Goal: Task Accomplishment & Management: Use online tool/utility

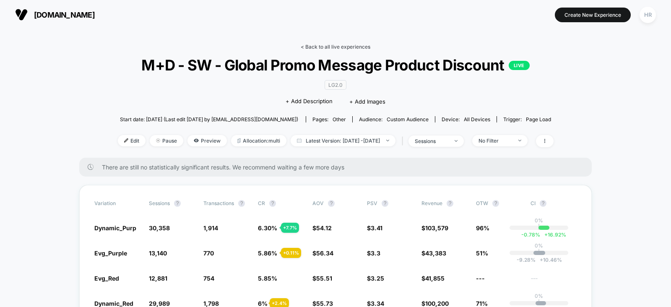
click at [337, 45] on link "< Back to all live experiences" at bounding box center [336, 47] width 70 height 6
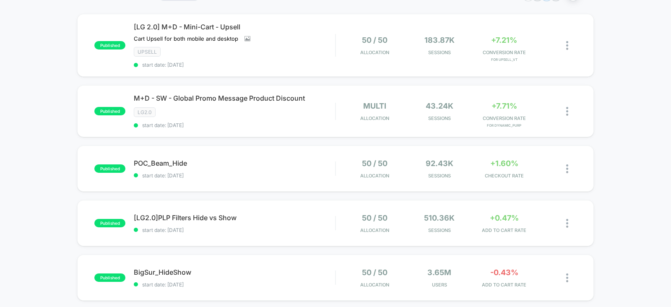
scroll to position [72, 0]
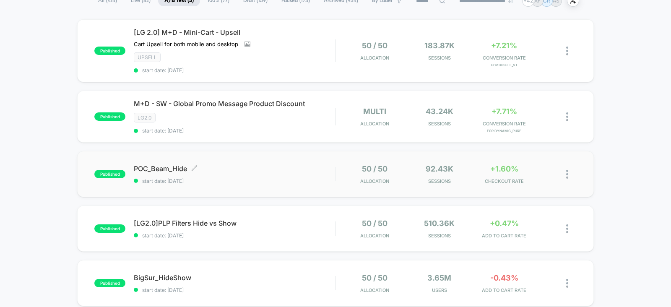
click at [323, 169] on span "POC_Beam_Hide Click to edit experience details" at bounding box center [234, 168] width 201 height 8
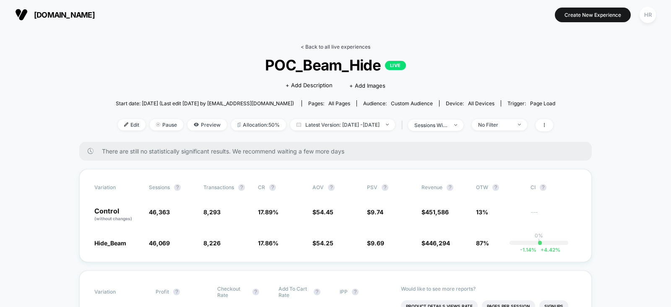
click at [337, 47] on link "< Back to all live experiences" at bounding box center [336, 47] width 70 height 6
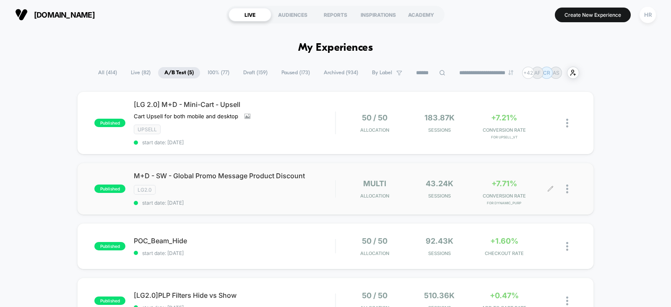
click at [552, 187] on icon at bounding box center [550, 189] width 6 height 6
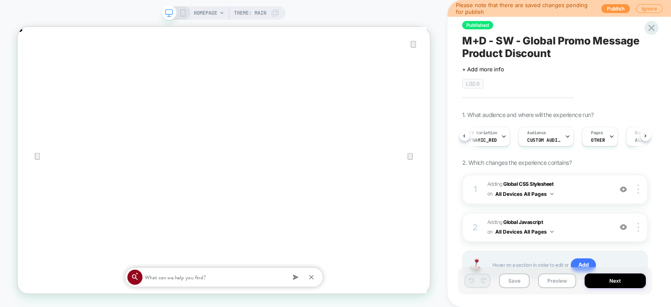
scroll to position [0, 6]
click at [599, 142] on div "Pages OTHER" at bounding box center [596, 136] width 31 height 19
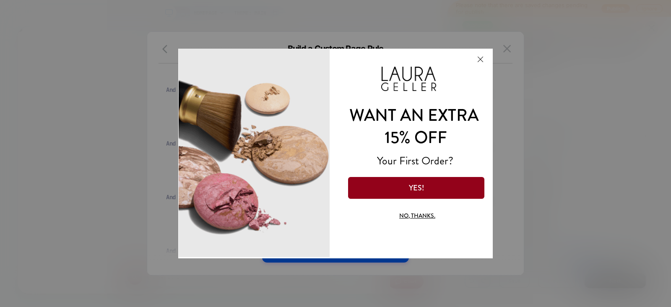
scroll to position [0, 0]
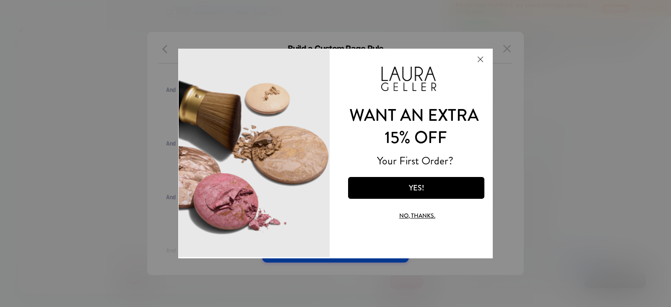
click at [419, 215] on button "No, thanks." at bounding box center [417, 216] width 107 height 20
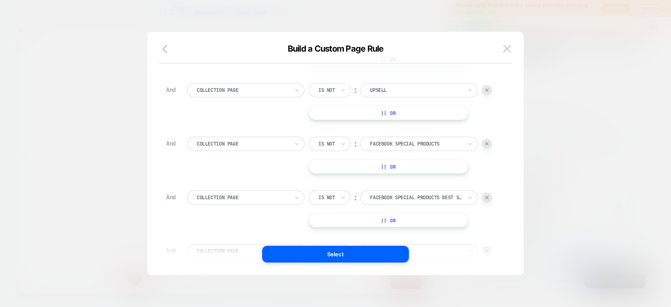
scroll to position [407, 0]
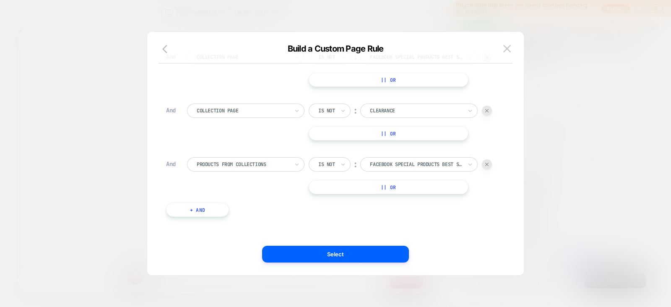
click at [208, 208] on button "+ And" at bounding box center [197, 210] width 63 height 14
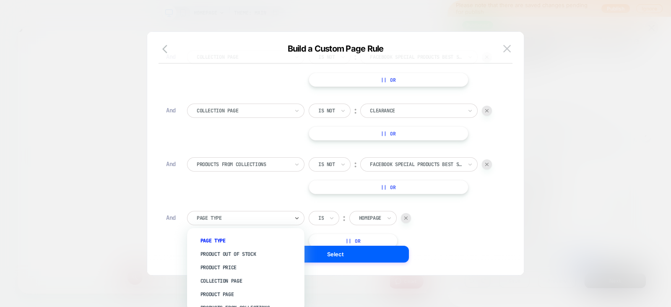
click at [255, 215] on div at bounding box center [243, 218] width 92 height 8
type input "*"
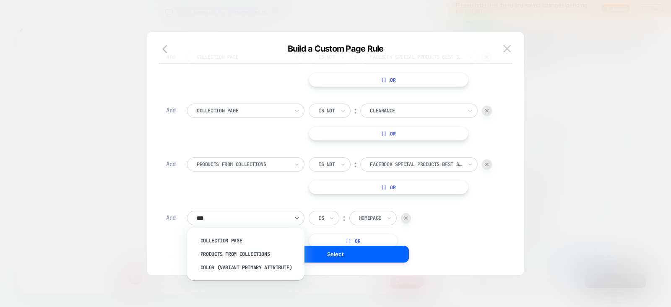
type input "****"
click at [237, 240] on div "Collection Page" at bounding box center [249, 240] width 109 height 13
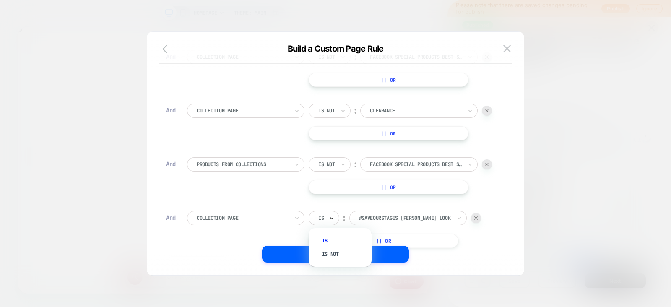
click at [331, 221] on icon at bounding box center [332, 218] width 6 height 8
click at [331, 254] on div "Is not" at bounding box center [344, 253] width 55 height 13
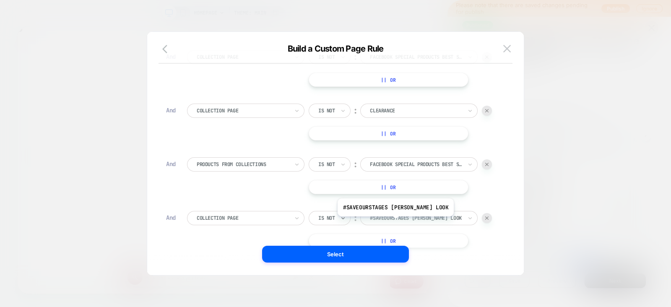
click at [405, 221] on div "#SaveOurStages Celia Rose Gooding's Look" at bounding box center [416, 217] width 94 height 9
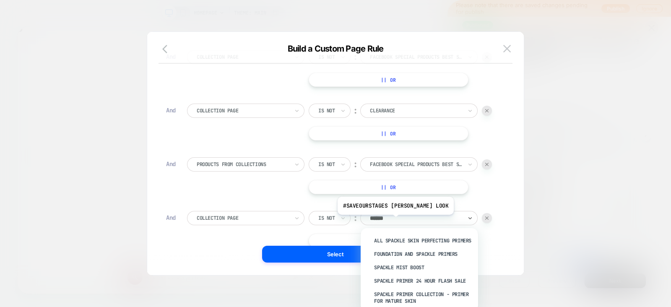
type input "*******"
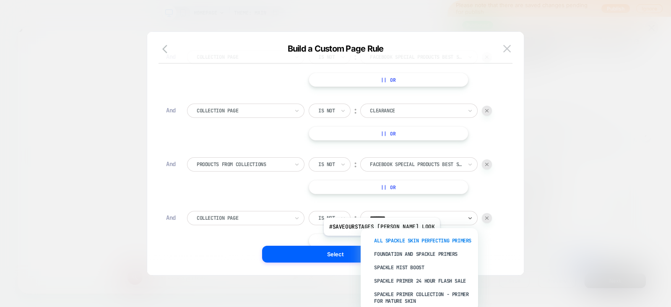
click at [391, 242] on div "All Spackle Skin Perfecting Primers" at bounding box center [423, 240] width 109 height 13
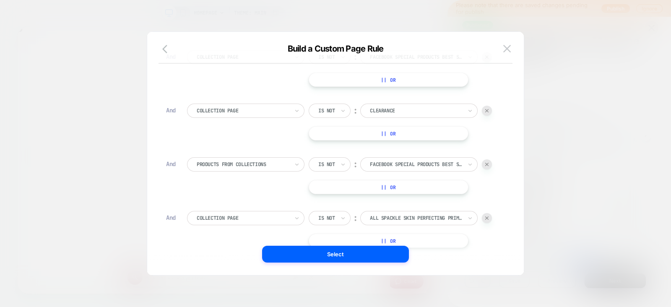
scroll to position [461, 0]
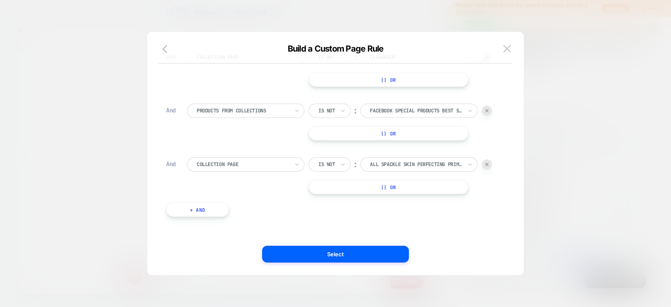
click at [203, 211] on button "+ And" at bounding box center [197, 210] width 63 height 14
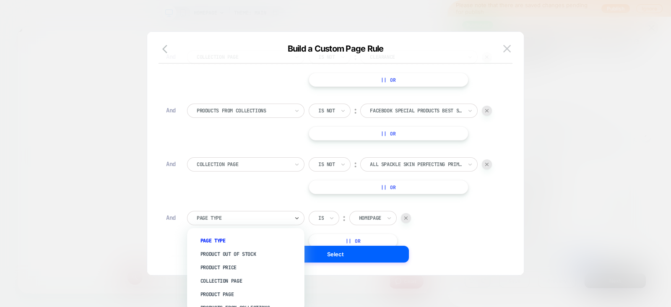
click at [245, 215] on div at bounding box center [243, 218] width 92 height 8
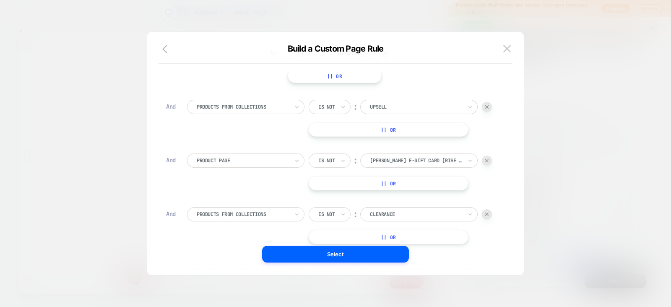
scroll to position [514, 0]
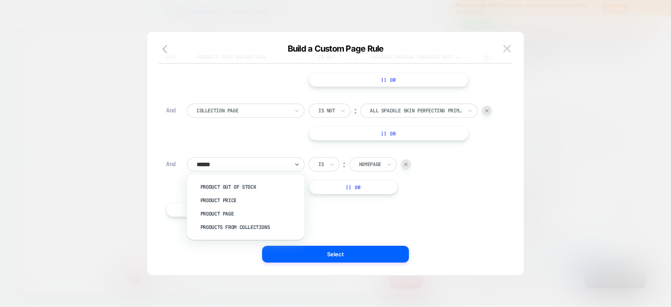
type input "*******"
click at [231, 227] on div "Products From Collections" at bounding box center [249, 227] width 109 height 13
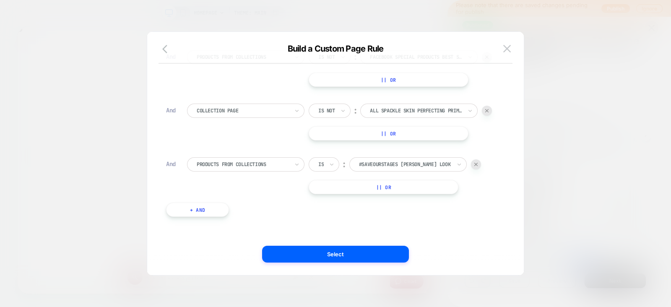
click at [325, 164] on div "Is" at bounding box center [324, 164] width 31 height 14
click at [335, 203] on div "Is not" at bounding box center [344, 200] width 55 height 13
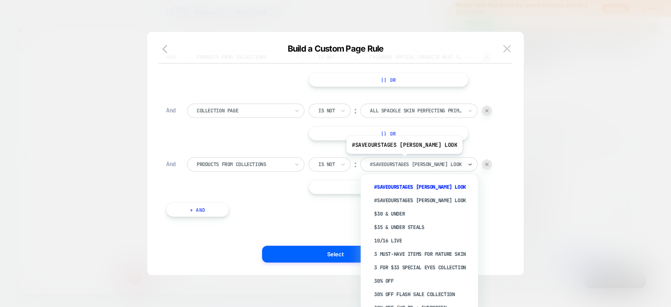
click at [414, 161] on div at bounding box center [416, 165] width 92 height 8
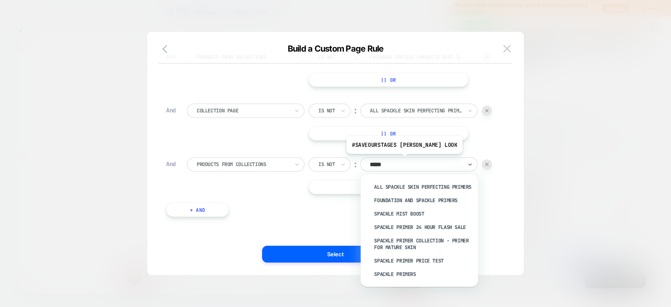
type input "******"
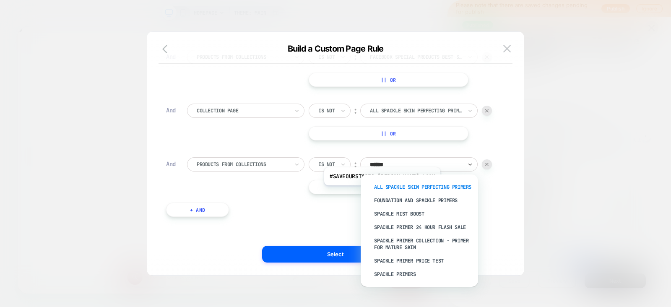
click at [392, 191] on div "All Spackle Skin Perfecting Primers" at bounding box center [423, 186] width 109 height 13
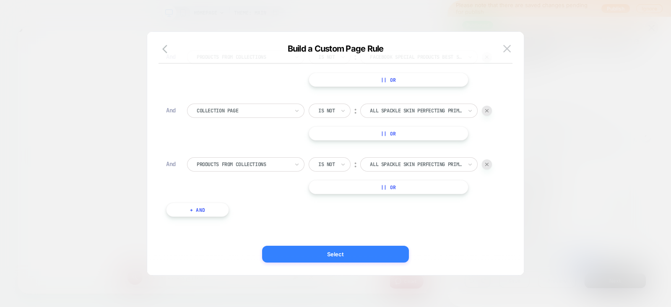
click at [348, 256] on button "Select" at bounding box center [335, 254] width 147 height 17
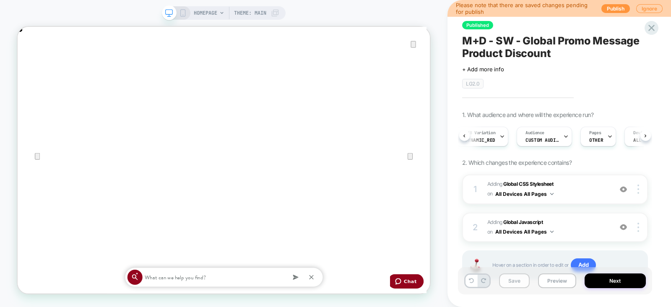
scroll to position [0, 1100]
click at [518, 282] on button "Save" at bounding box center [514, 280] width 31 height 15
click at [584, 229] on span "Adding Global Javascript on All Devices All Pages" at bounding box center [547, 228] width 121 height 20
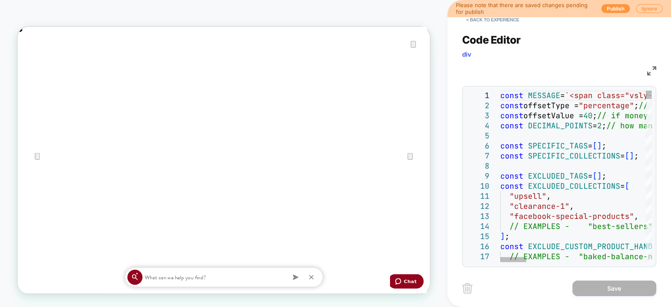
scroll to position [0, 550]
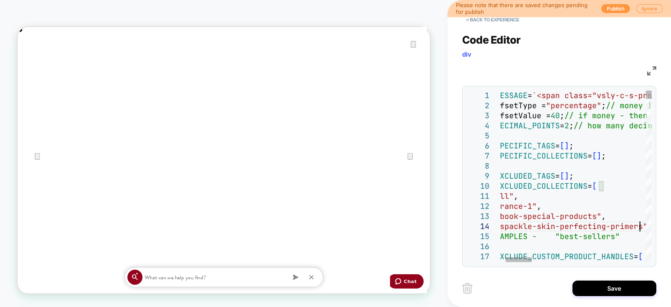
scroll to position [30, 172]
type textarea "**********"
click at [597, 286] on button "Save" at bounding box center [615, 289] width 84 height 16
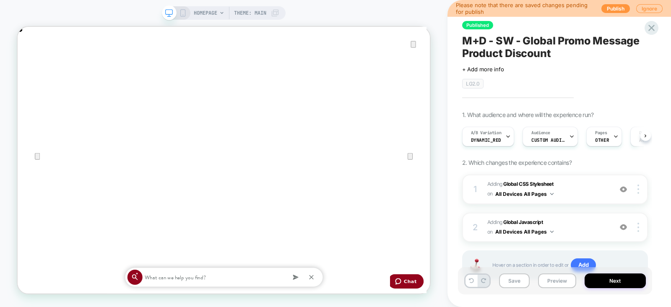
scroll to position [0, 0]
click at [520, 282] on button "Save" at bounding box center [514, 280] width 31 height 15
click at [619, 281] on button "Next" at bounding box center [615, 280] width 61 height 15
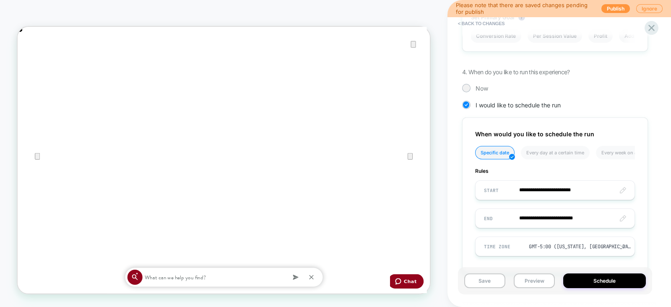
scroll to position [568, 0]
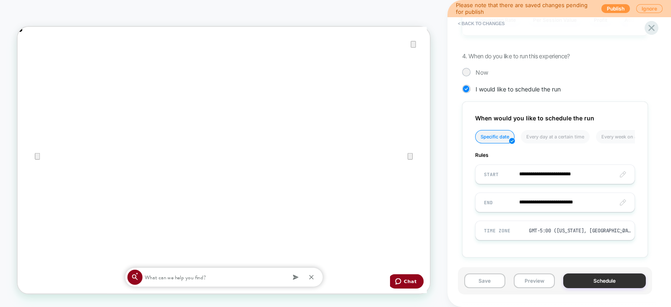
click at [589, 278] on button "Schedule" at bounding box center [604, 280] width 83 height 15
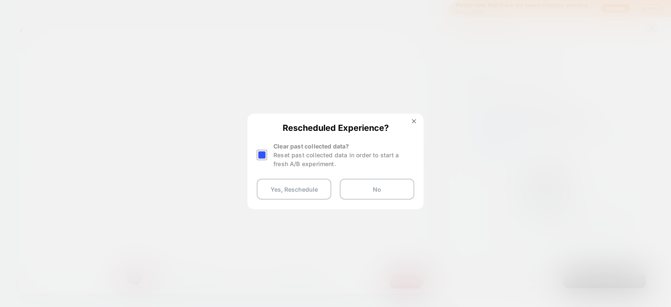
click at [257, 154] on div at bounding box center [262, 155] width 10 height 10
click at [277, 189] on button "Yes, Reschedule" at bounding box center [294, 189] width 75 height 21
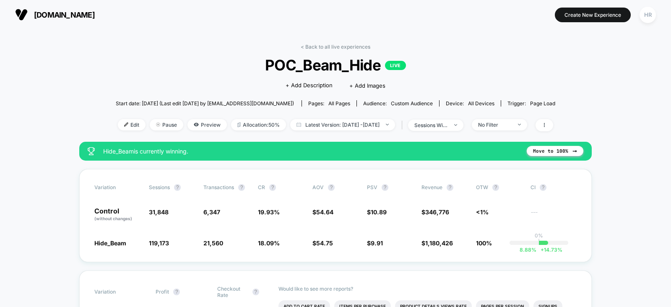
click at [338, 47] on link "< Back to all live experiences" at bounding box center [336, 47] width 70 height 6
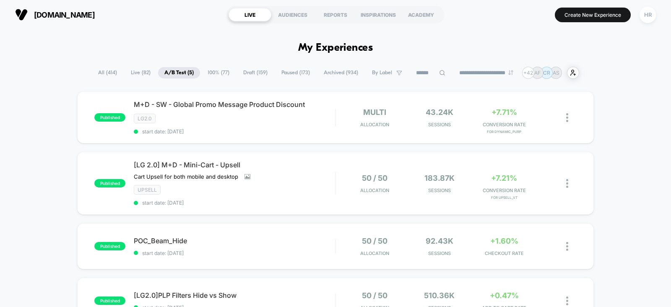
click at [105, 75] on span "All ( 414 )" at bounding box center [107, 72] width 31 height 11
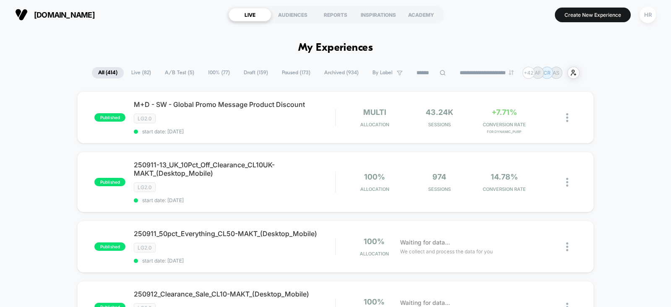
click at [418, 73] on input at bounding box center [431, 73] width 42 height 10
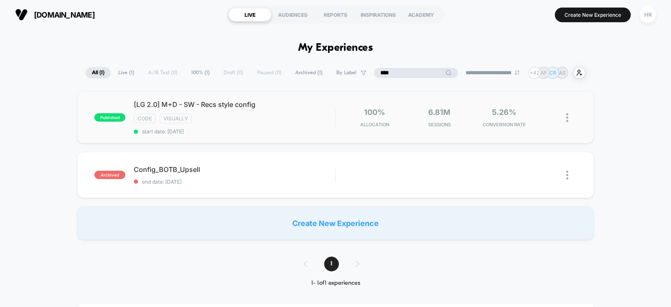
type input "****"
click at [306, 118] on div "code visually" at bounding box center [234, 119] width 201 height 10
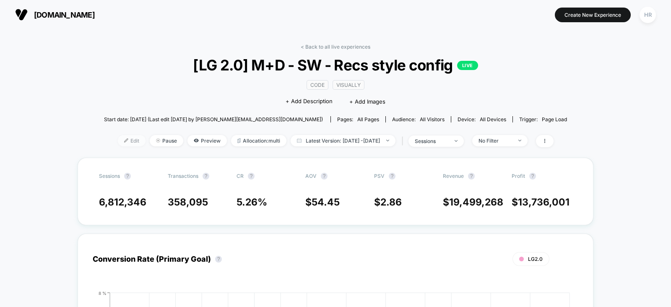
click at [121, 139] on span "Edit" at bounding box center [132, 140] width 28 height 11
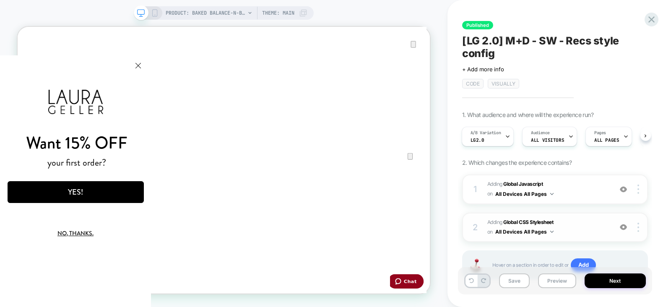
scroll to position [34, 0]
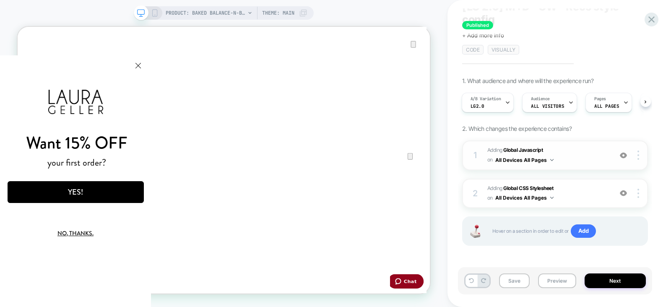
click at [587, 152] on span "Adding Global Javascript on All Devices All Pages" at bounding box center [547, 156] width 121 height 20
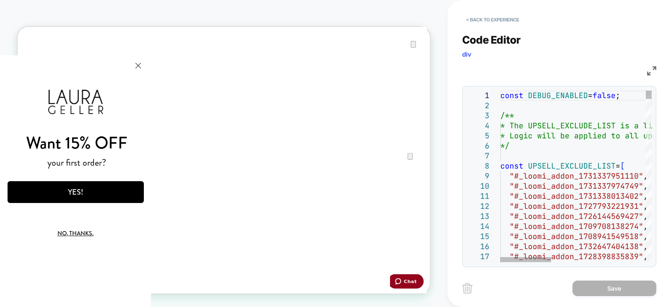
click at [652, 73] on img at bounding box center [651, 70] width 9 height 9
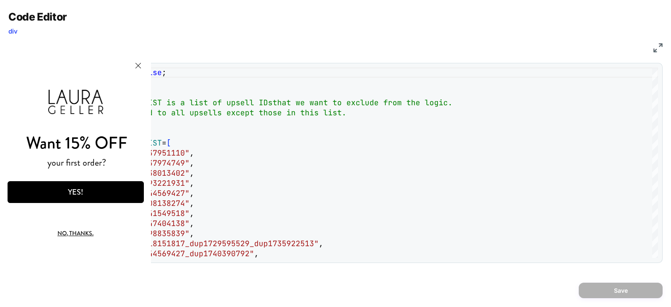
click at [151, 64] on html "Want 15% OFF your first order? YES! No, thanks. We've added your code to your c…" at bounding box center [75, 181] width 151 height 252
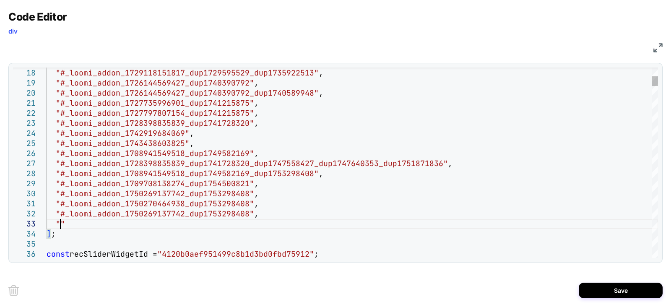
scroll to position [20, 13]
type textarea "**********"
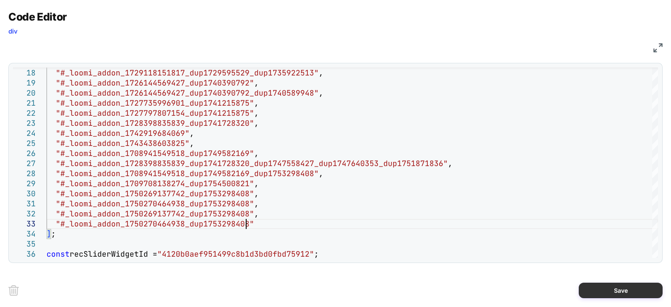
click at [620, 290] on button "Save" at bounding box center [621, 291] width 84 height 16
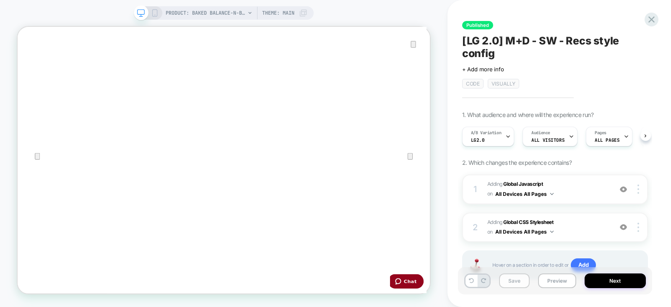
scroll to position [0, 0]
click at [515, 283] on button "Save" at bounding box center [514, 280] width 31 height 15
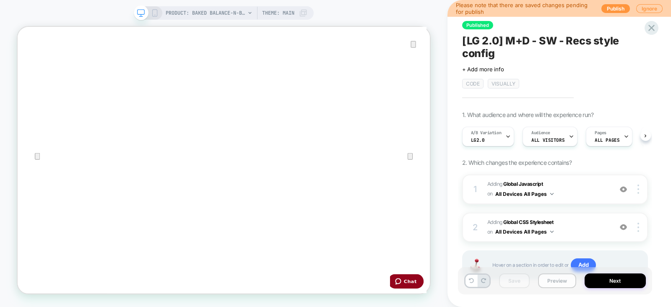
click at [556, 281] on button "Preview" at bounding box center [557, 280] width 38 height 15
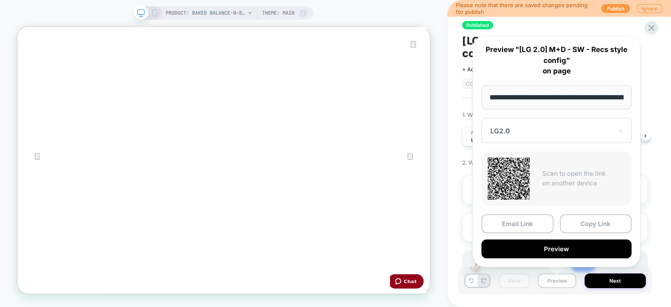
scroll to position [0, 239]
click at [656, 66] on div "Published [LG 2.0] M+D - SW - Recs style config Click to edit experience detail…" at bounding box center [560, 153] width 224 height 307
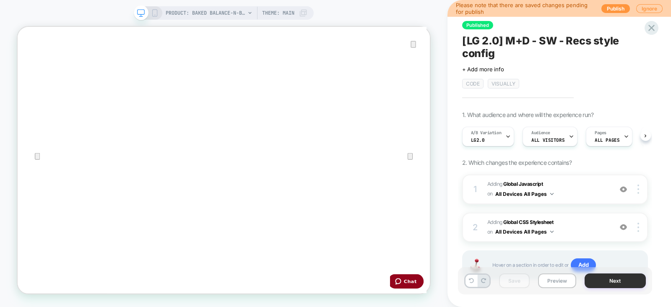
click at [609, 279] on button "Next" at bounding box center [615, 280] width 61 height 15
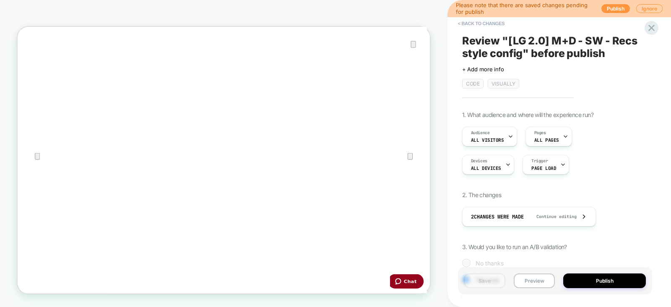
click at [609, 279] on button "Publish" at bounding box center [604, 280] width 83 height 15
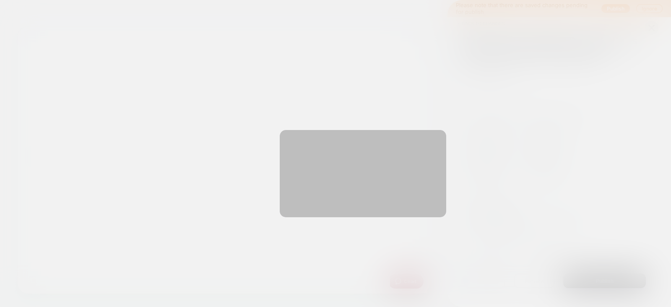
scroll to position [0, 0]
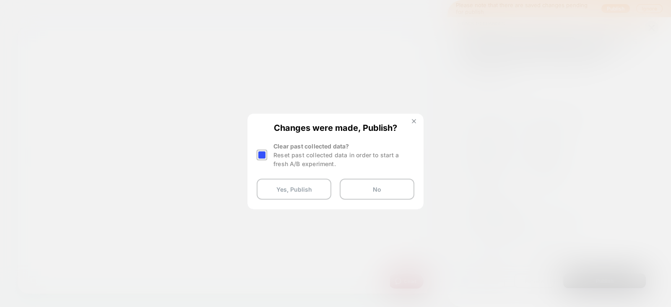
click at [415, 119] on img at bounding box center [414, 121] width 4 height 4
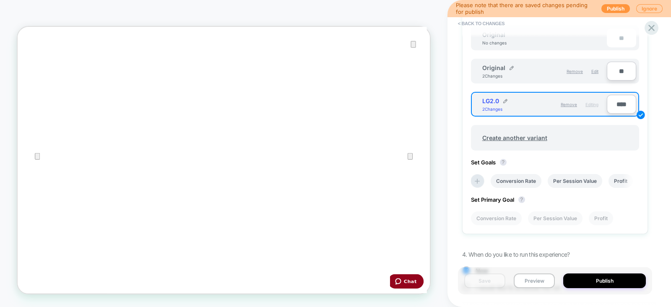
scroll to position [326, 0]
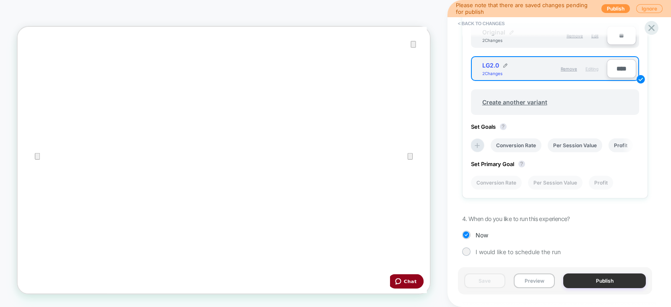
click at [593, 284] on button "Publish" at bounding box center [604, 280] width 83 height 15
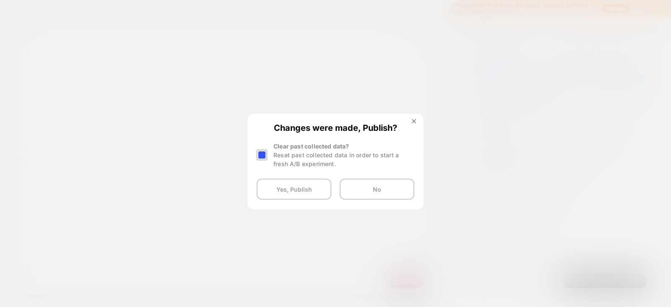
click at [262, 152] on div at bounding box center [262, 155] width 10 height 10
click at [306, 181] on button "Yes, Publish" at bounding box center [294, 189] width 75 height 21
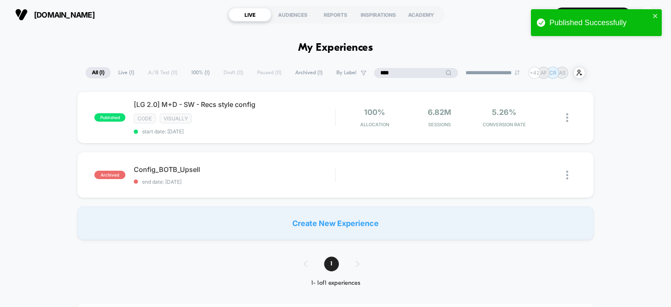
click at [409, 77] on input "****" at bounding box center [416, 73] width 84 height 10
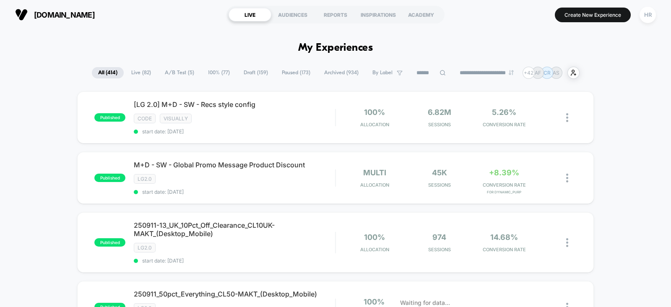
click at [167, 75] on span "A/B Test ( 5 )" at bounding box center [180, 72] width 42 height 11
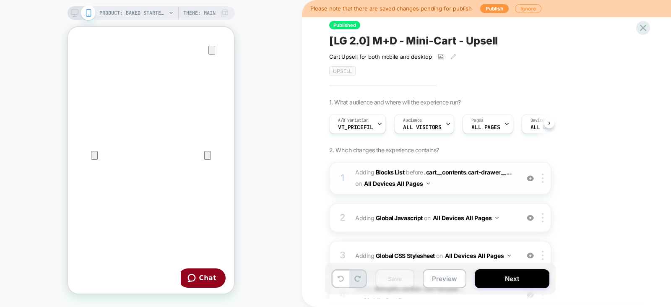
scroll to position [280, 0]
click at [378, 130] on div at bounding box center [379, 124] width 5 height 19
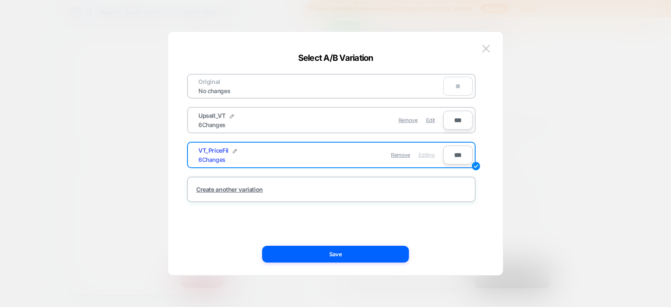
click at [612, 164] on div at bounding box center [335, 153] width 671 height 307
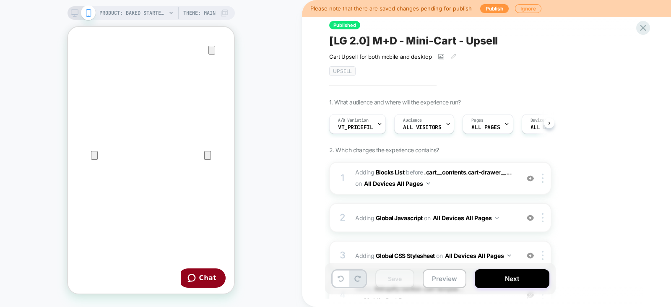
scroll to position [185, 0]
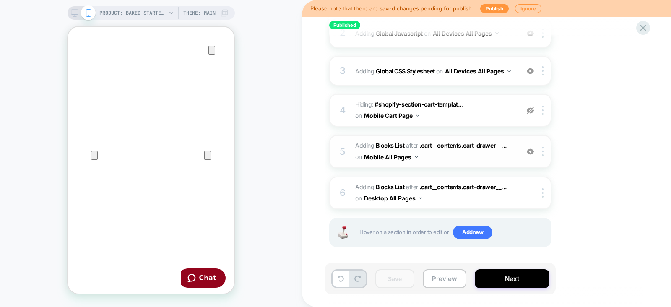
click at [508, 155] on span "#_loomi_addon_1750269137742_dup1753298408 Adding Blocks List AFTER .cart__conte…" at bounding box center [435, 151] width 160 height 23
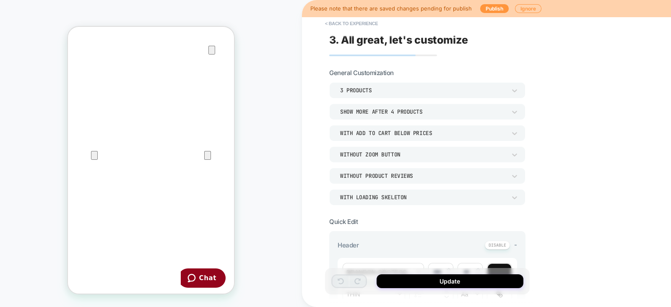
scroll to position [247, 0]
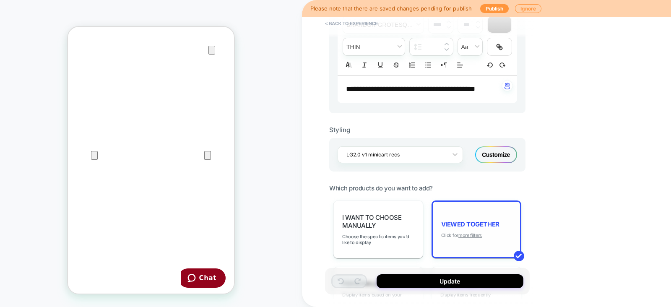
click at [468, 232] on u "more filters" at bounding box center [469, 235] width 23 height 6
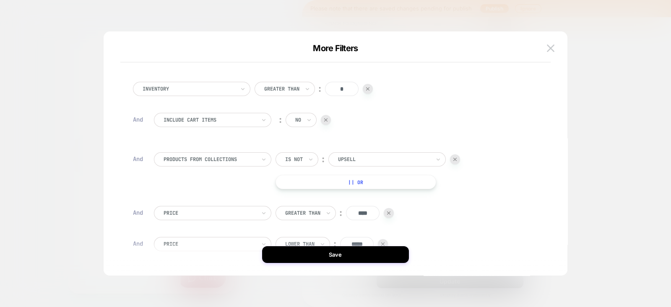
scroll to position [57, 0]
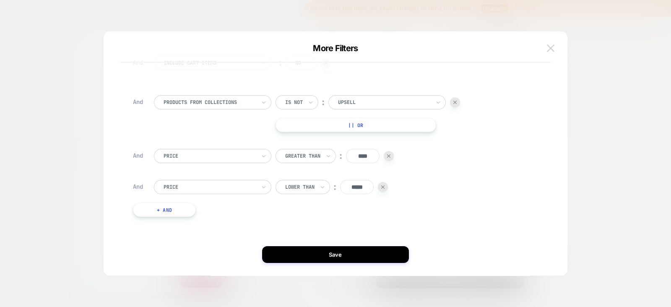
click at [552, 49] on img at bounding box center [551, 47] width 8 height 7
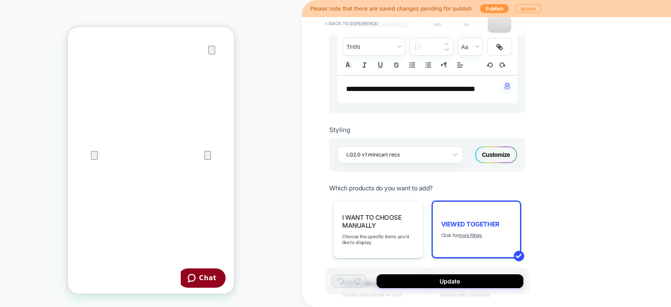
scroll to position [0, 0]
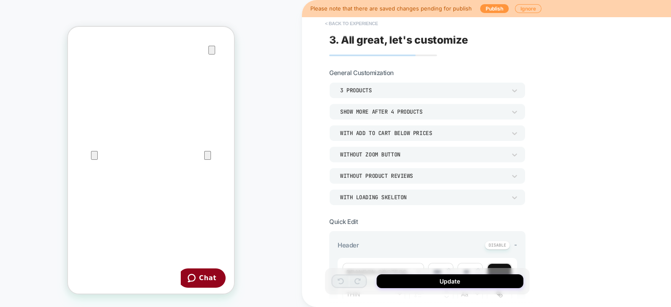
click at [340, 24] on button "< Back to experience" at bounding box center [351, 23] width 61 height 13
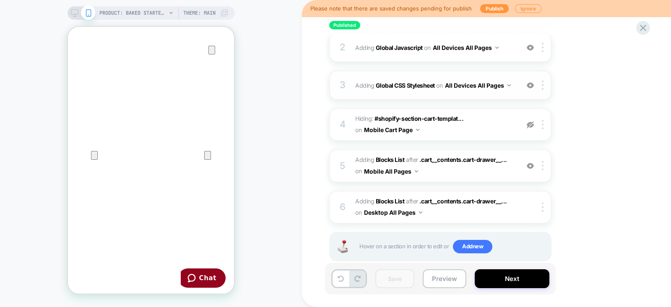
scroll to position [169, 0]
drag, startPoint x: 70, startPoint y: 13, endPoint x: 235, endPoint y: 36, distance: 166.7
click at [71, 13] on icon at bounding box center [75, 13] width 8 height 8
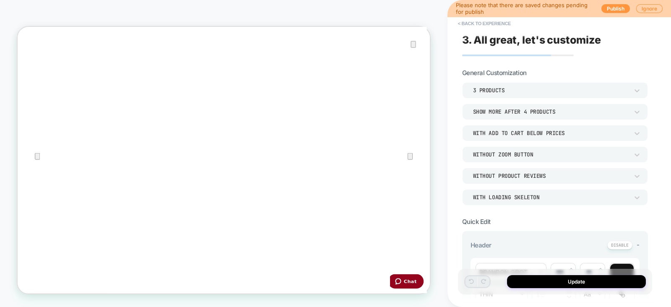
scroll to position [321, 0]
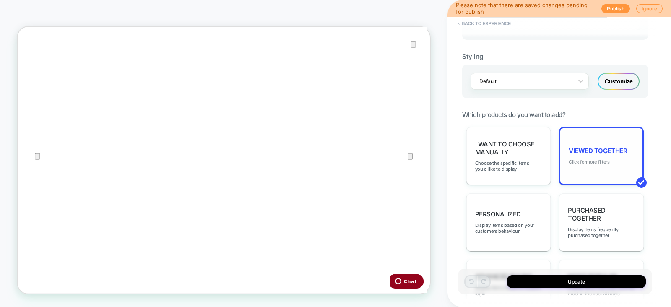
click at [596, 165] on u "more filters" at bounding box center [597, 162] width 23 height 6
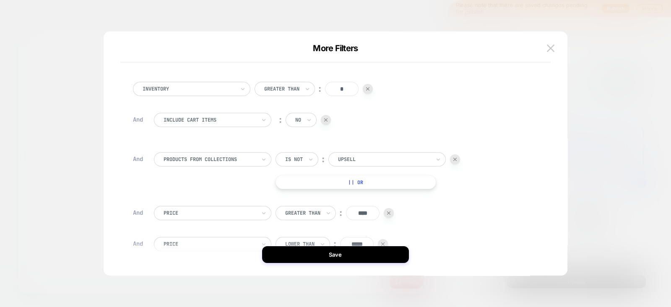
click at [607, 122] on div at bounding box center [335, 153] width 671 height 307
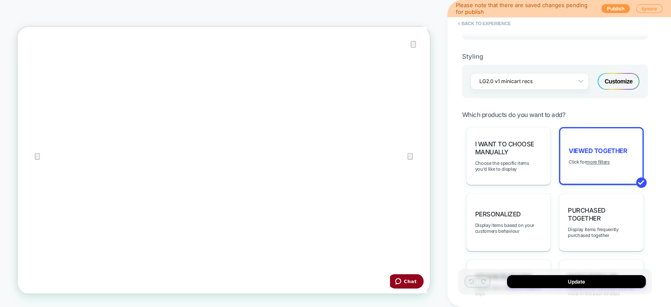
scroll to position [0, 0]
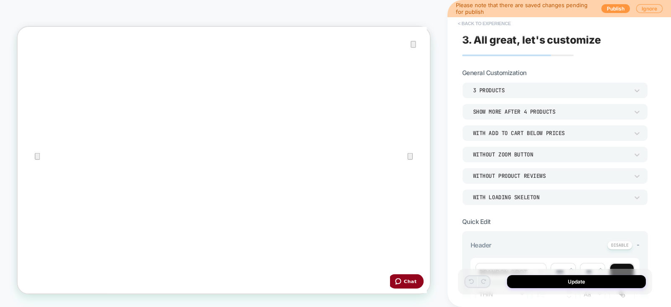
click at [494, 28] on button "< Back to experience" at bounding box center [484, 23] width 61 height 13
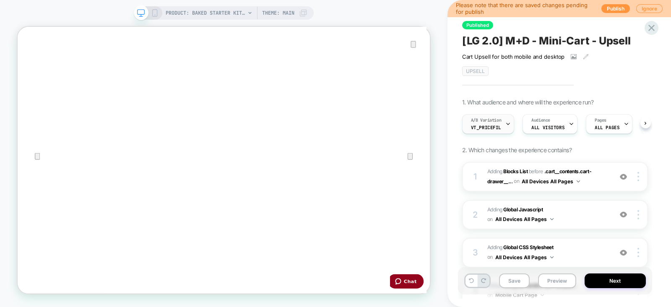
click at [492, 120] on span "A/B Variation" at bounding box center [486, 120] width 31 height 6
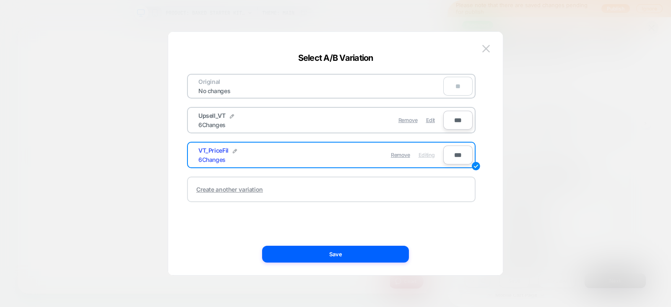
click at [243, 189] on div "Create another variation" at bounding box center [229, 189] width 67 height 7
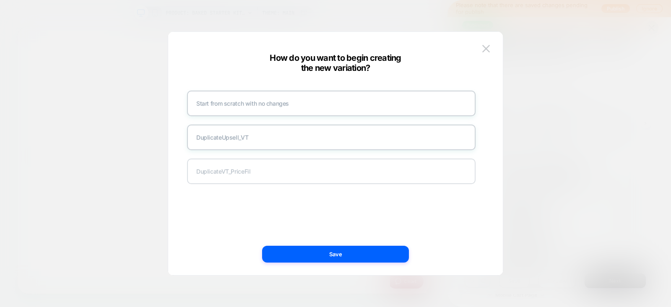
click at [253, 171] on div "Duplicate VT_PriceFil" at bounding box center [331, 172] width 289 height 26
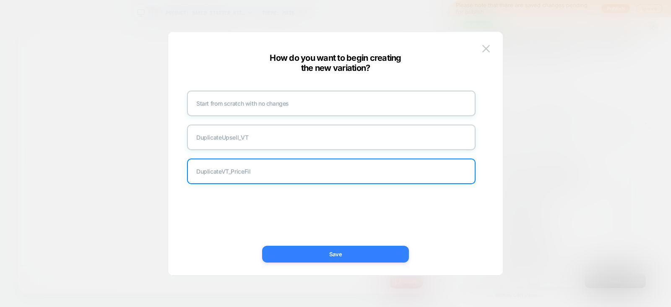
click at [313, 253] on button "Save" at bounding box center [335, 254] width 147 height 17
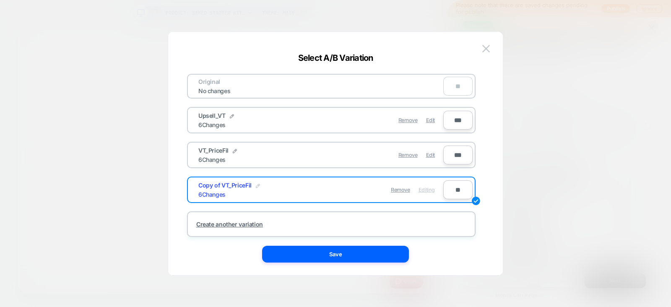
click at [257, 184] on img at bounding box center [258, 186] width 4 height 4
click at [247, 185] on input "**********" at bounding box center [228, 190] width 61 height 16
type input "**********"
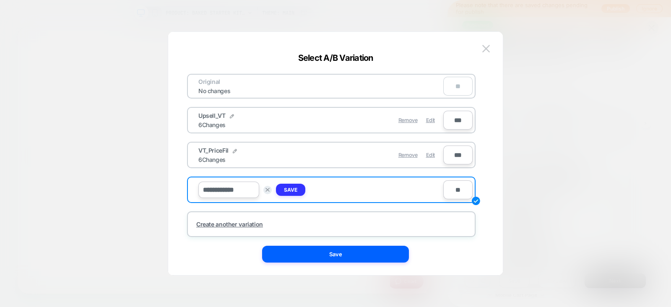
click at [293, 190] on strong "Save" at bounding box center [290, 190] width 13 height 6
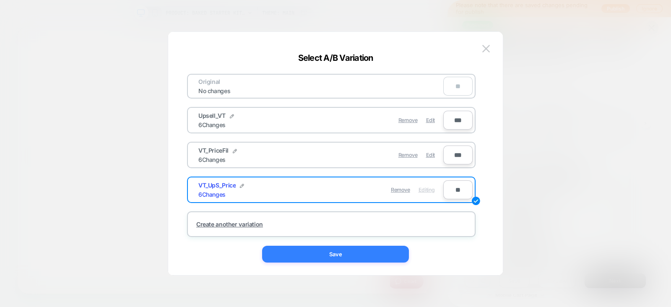
click at [299, 254] on button "Save" at bounding box center [335, 254] width 147 height 17
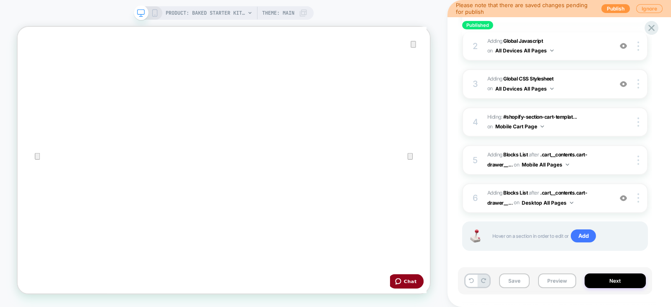
scroll to position [170, 0]
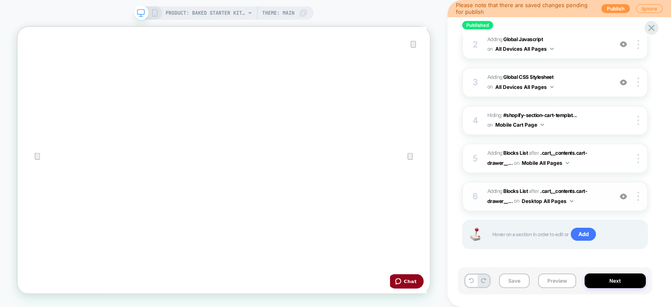
click at [604, 196] on span "#_loomi_addon_1750270464938_dup1753298408 Adding Blocks List AFTER .cart__conte…" at bounding box center [547, 197] width 121 height 20
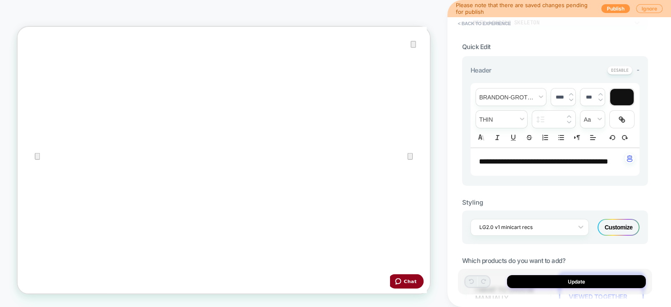
scroll to position [309, 0]
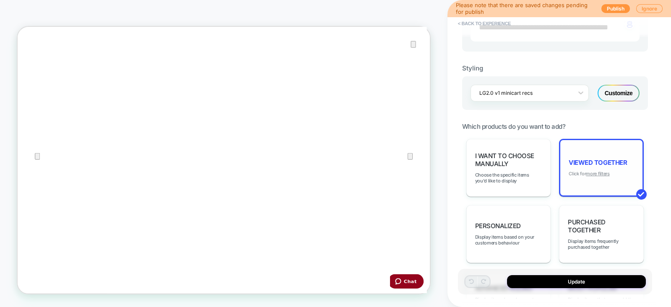
click at [604, 177] on u "more filters" at bounding box center [597, 174] width 23 height 6
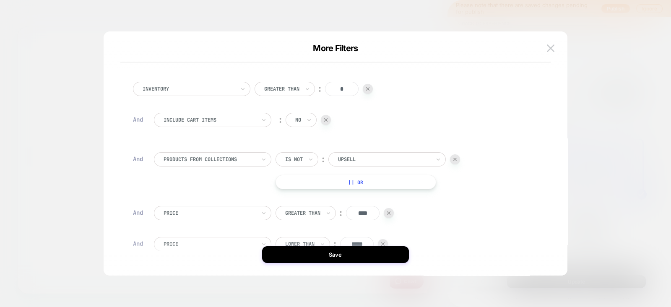
click at [455, 162] on div at bounding box center [455, 159] width 10 height 10
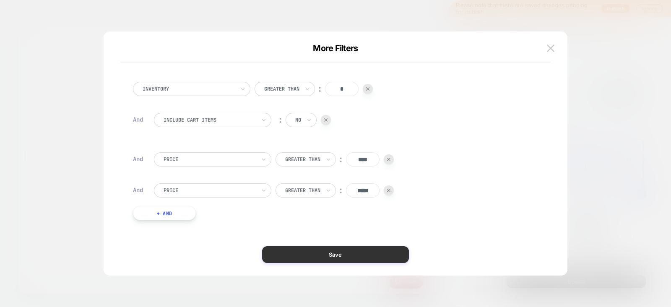
click at [296, 254] on button "Save" at bounding box center [335, 254] width 147 height 17
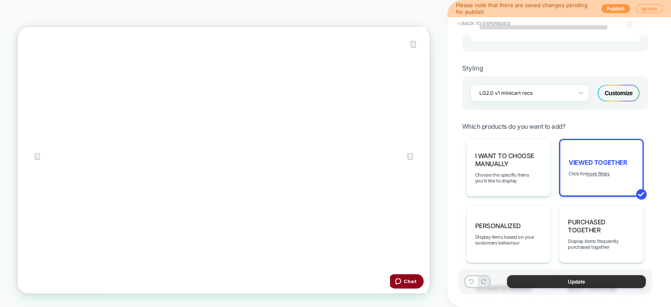
click at [541, 279] on button "Update" at bounding box center [576, 281] width 139 height 13
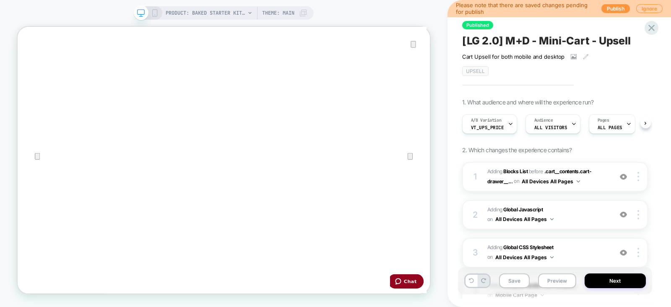
scroll to position [0, 0]
click at [508, 283] on button "Save" at bounding box center [514, 280] width 31 height 15
click at [508, 121] on icon at bounding box center [510, 123] width 5 height 5
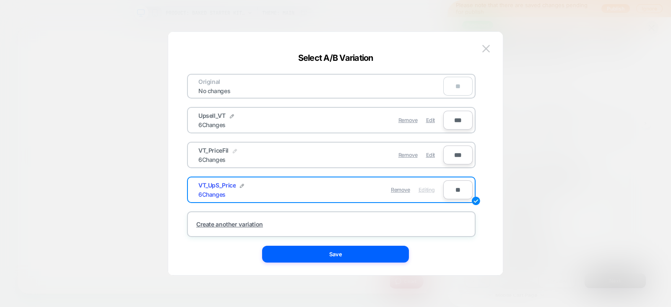
click at [236, 150] on img at bounding box center [235, 151] width 4 height 4
drag, startPoint x: 215, startPoint y: 154, endPoint x: 247, endPoint y: 155, distance: 31.9
click at [247, 155] on input "**********" at bounding box center [228, 155] width 61 height 16
type input "**********"
click at [300, 153] on button "Save" at bounding box center [290, 155] width 29 height 12
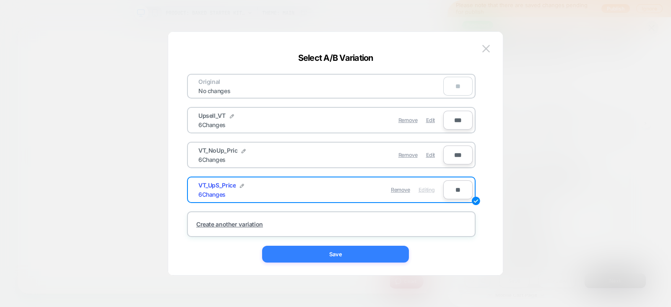
click at [328, 251] on button "Save" at bounding box center [335, 254] width 147 height 17
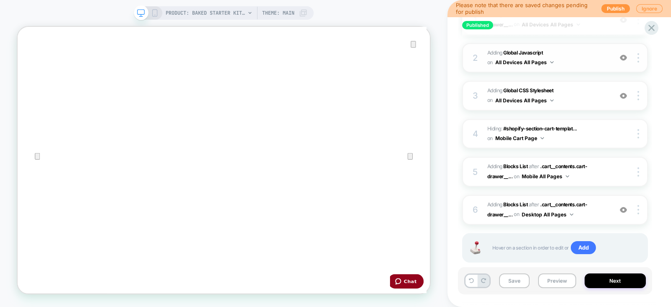
scroll to position [159, 0]
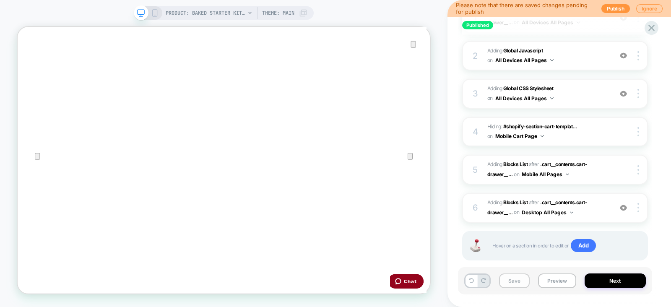
click at [508, 284] on button "Save" at bounding box center [514, 280] width 31 height 15
click at [154, 15] on rect at bounding box center [154, 15] width 1 height 0
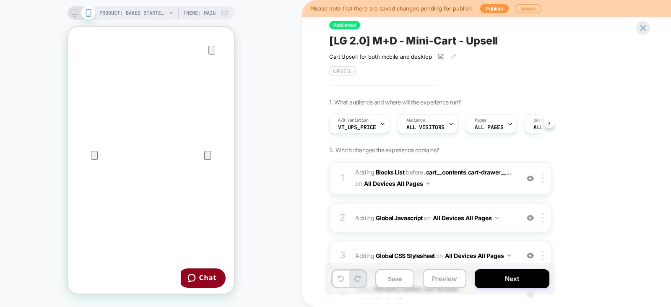
scroll to position [185, 0]
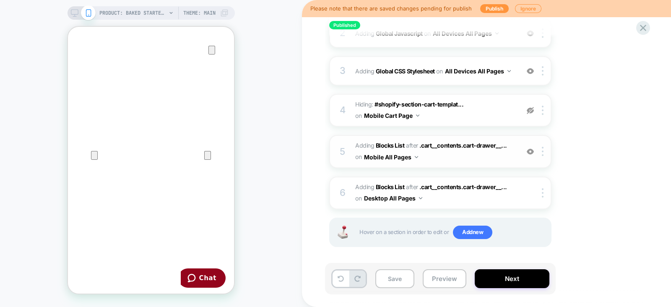
click at [511, 153] on span "#_loomi_addon_1750269137742_dup1753298408 Adding Blocks List AFTER .cart__conte…" at bounding box center [435, 151] width 160 height 23
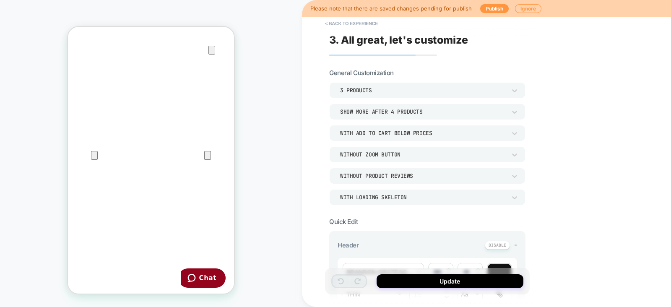
scroll to position [270, 0]
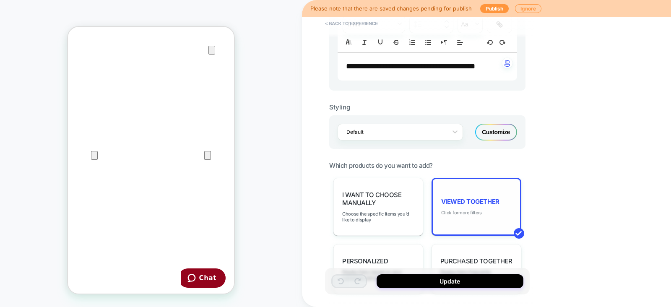
click at [468, 210] on u "more filters" at bounding box center [469, 213] width 23 height 6
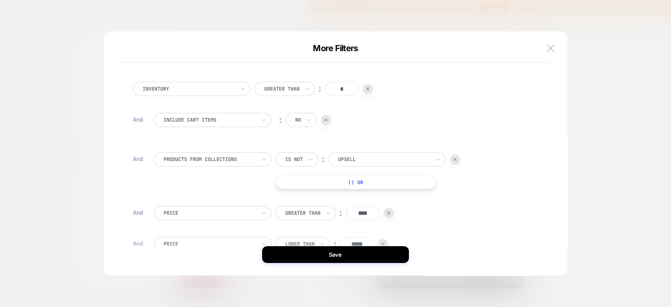
click at [453, 162] on div at bounding box center [455, 159] width 10 height 10
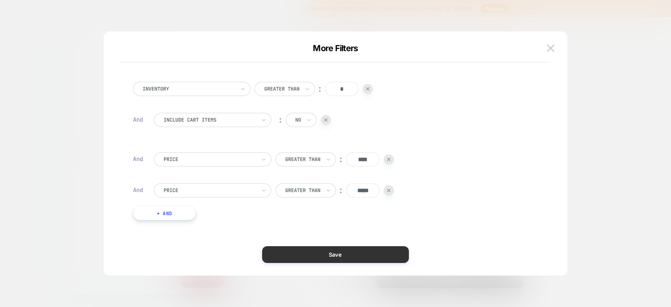
click at [328, 255] on button "Save" at bounding box center [335, 254] width 147 height 17
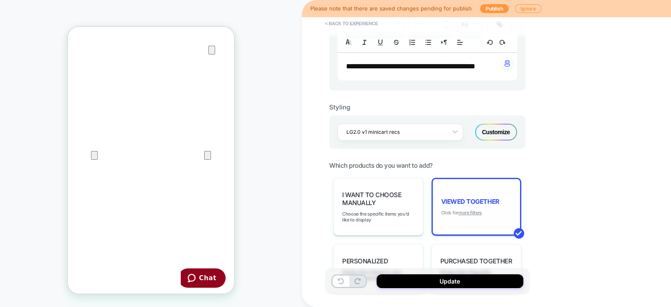
click at [471, 210] on u "more filters" at bounding box center [469, 213] width 23 height 6
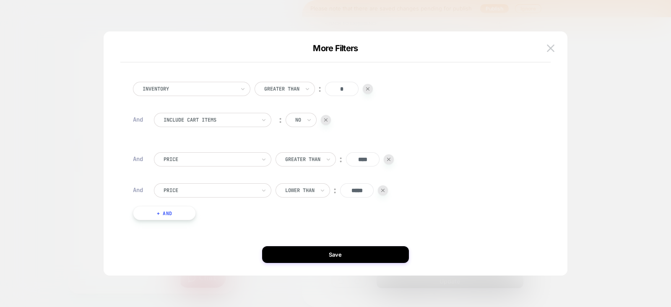
click at [601, 124] on div at bounding box center [335, 153] width 671 height 307
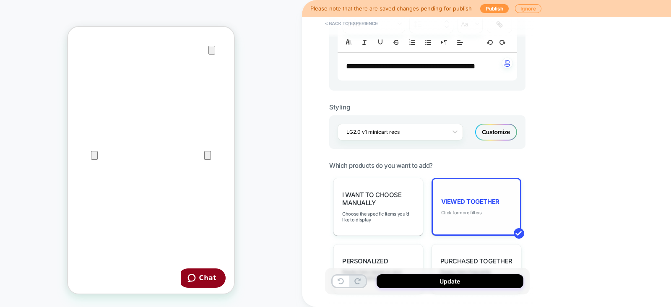
click at [476, 210] on u "more filters" at bounding box center [469, 213] width 23 height 6
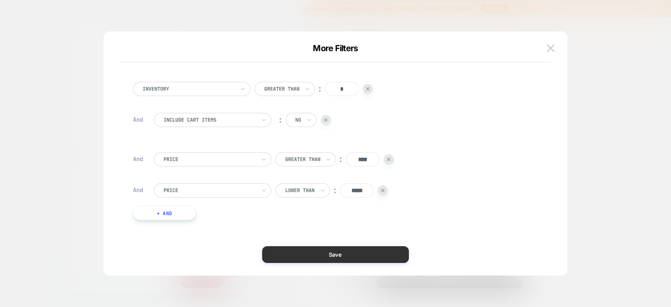
click at [328, 255] on button "Save" at bounding box center [335, 254] width 147 height 17
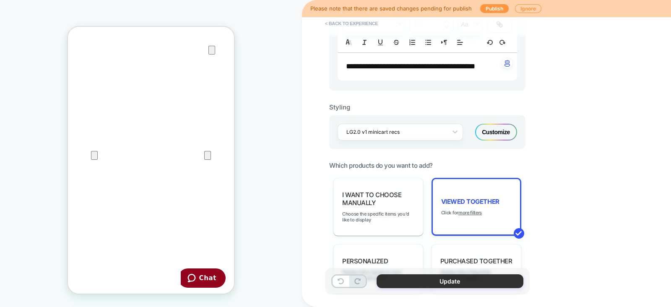
click at [448, 280] on button "Update" at bounding box center [450, 281] width 147 height 14
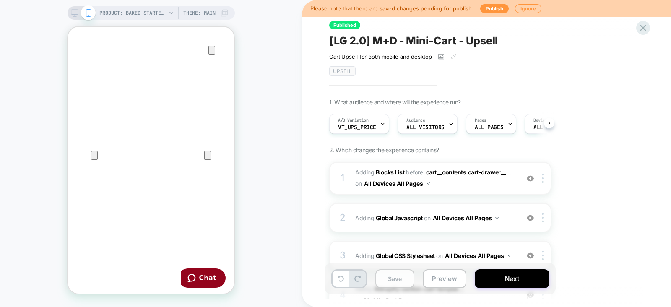
click at [388, 283] on button "Save" at bounding box center [394, 278] width 39 height 19
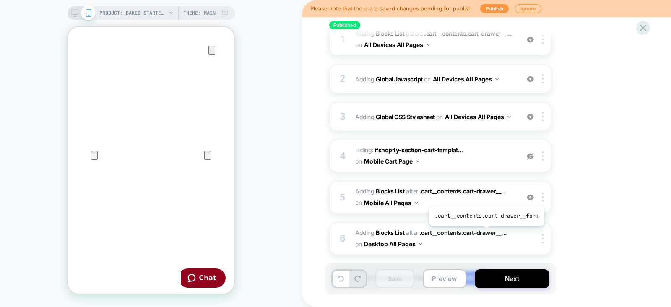
scroll to position [139, 0]
click at [510, 194] on span "#_loomi_addon_1750269137742_dup1753298408 Adding Blocks List AFTER .cart__conte…" at bounding box center [435, 196] width 160 height 23
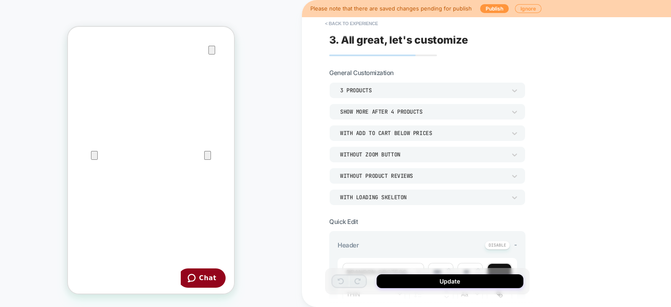
scroll to position [227, 0]
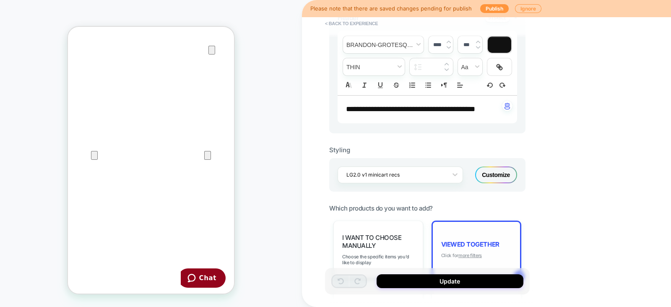
click at [462, 253] on u "more filters" at bounding box center [469, 256] width 23 height 6
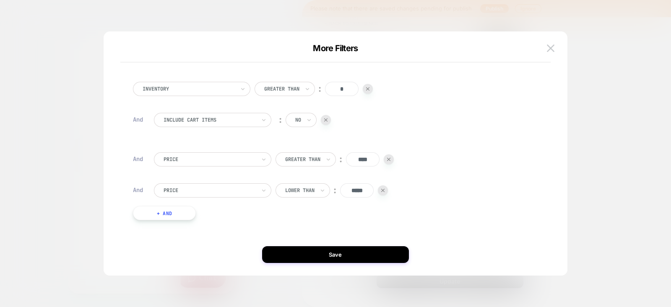
click at [604, 157] on div at bounding box center [335, 153] width 671 height 307
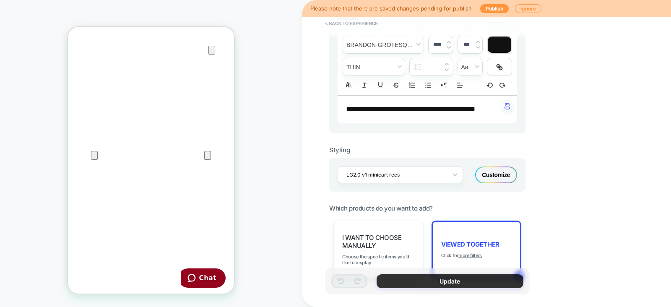
click at [403, 284] on button "Update" at bounding box center [450, 281] width 147 height 14
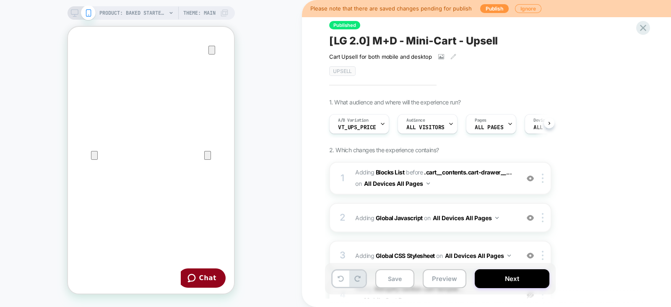
scroll to position [0, 0]
click at [403, 284] on button "Save" at bounding box center [394, 278] width 39 height 19
click at [75, 15] on icon at bounding box center [75, 13] width 8 height 8
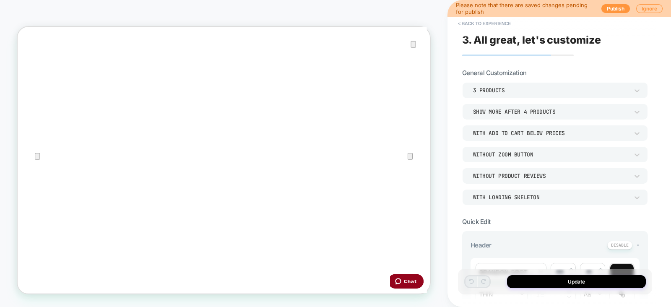
scroll to position [282, 0]
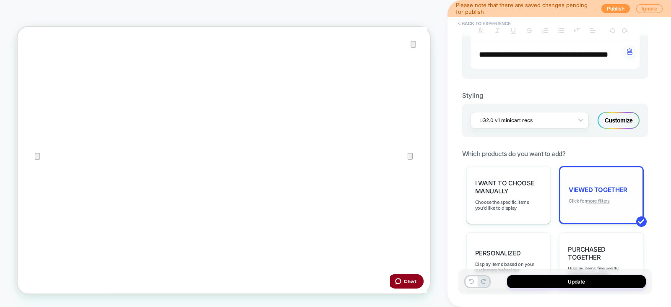
click at [591, 204] on u "more filters" at bounding box center [597, 201] width 23 height 6
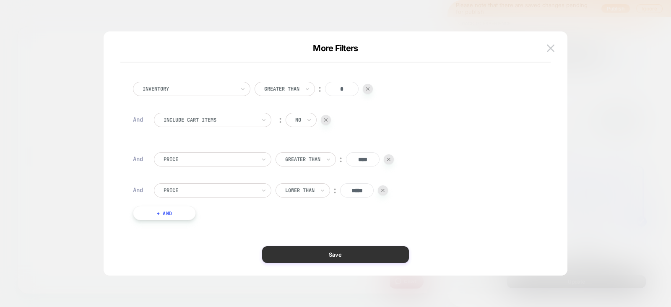
click at [312, 250] on button "Save" at bounding box center [335, 254] width 147 height 17
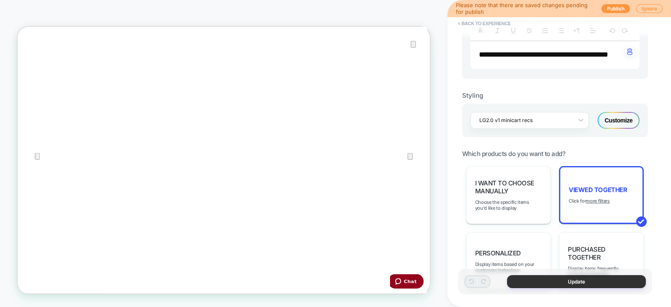
click at [523, 280] on button "Update" at bounding box center [576, 281] width 139 height 13
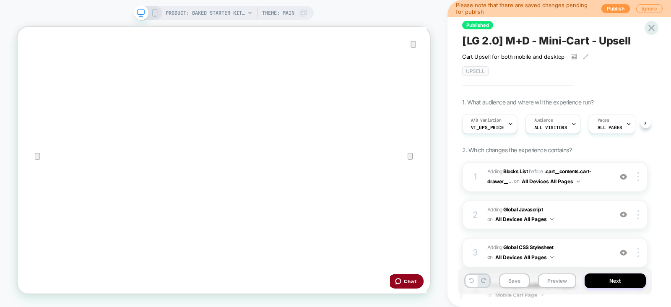
scroll to position [0, 0]
click at [497, 284] on div "Save Preview Next" at bounding box center [555, 280] width 194 height 27
click at [510, 282] on button "Save" at bounding box center [514, 280] width 31 height 15
click at [499, 130] on div "A/B Variation VT_UpS_Price" at bounding box center [488, 124] width 50 height 19
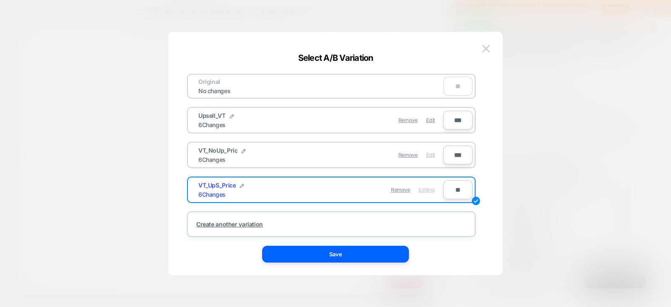
click at [427, 155] on span "Edit" at bounding box center [430, 155] width 9 height 6
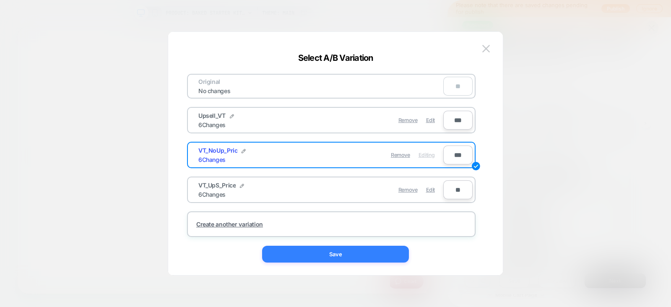
click at [365, 249] on button "Save" at bounding box center [335, 254] width 147 height 17
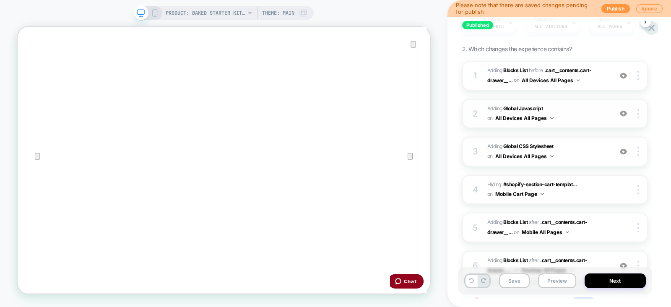
scroll to position [172, 0]
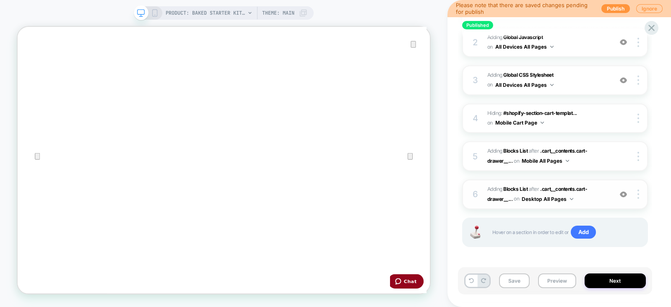
click at [608, 192] on span "#_loomi_addon_1750270464938_dup1753298408 Adding Blocks List AFTER .cart__conte…" at bounding box center [547, 195] width 121 height 20
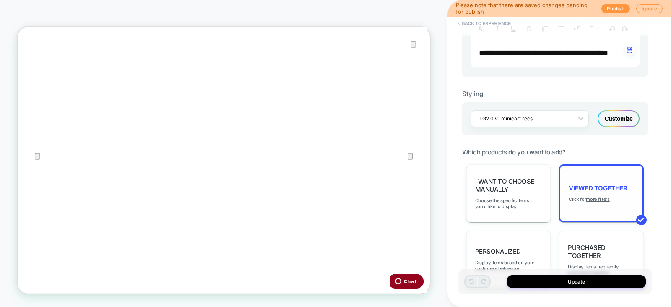
scroll to position [287, 0]
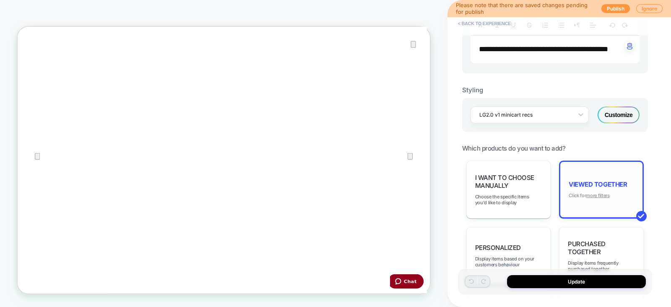
click at [596, 198] on u "more filters" at bounding box center [597, 196] width 23 height 6
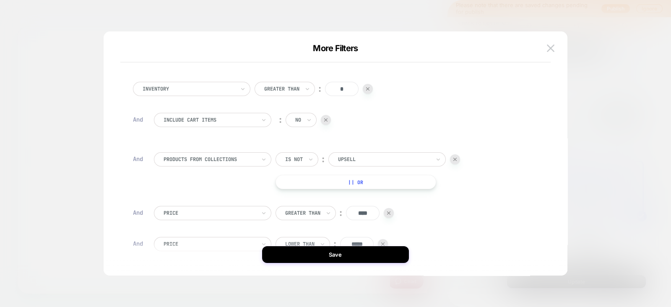
scroll to position [57, 0]
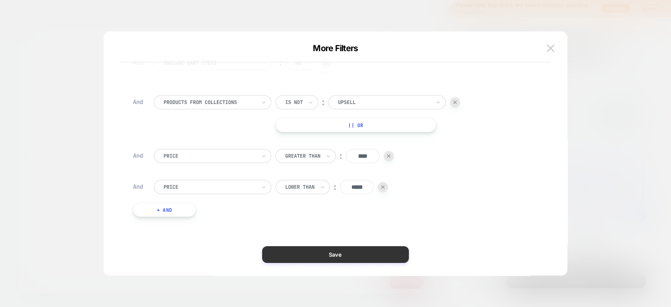
click at [320, 250] on button "Save" at bounding box center [335, 254] width 147 height 17
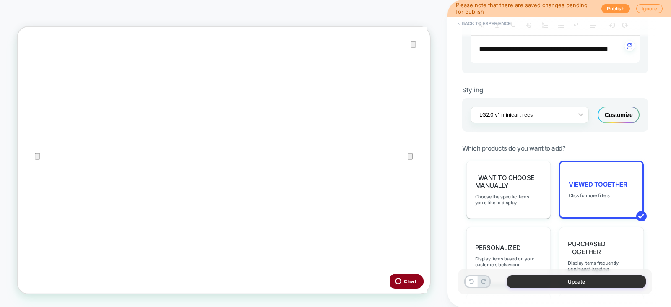
click at [527, 284] on button "Update" at bounding box center [576, 281] width 139 height 13
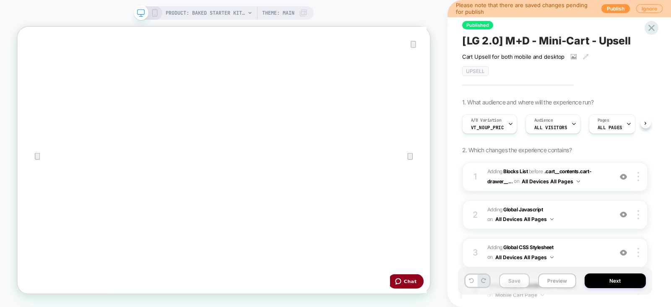
scroll to position [0, 0]
click at [505, 283] on button "Save" at bounding box center [514, 280] width 31 height 15
click at [157, 12] on icon at bounding box center [155, 13] width 8 height 8
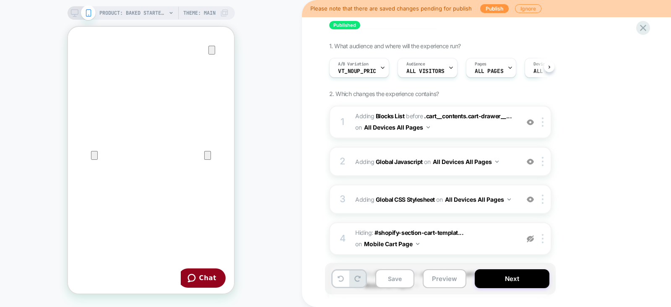
scroll to position [175, 0]
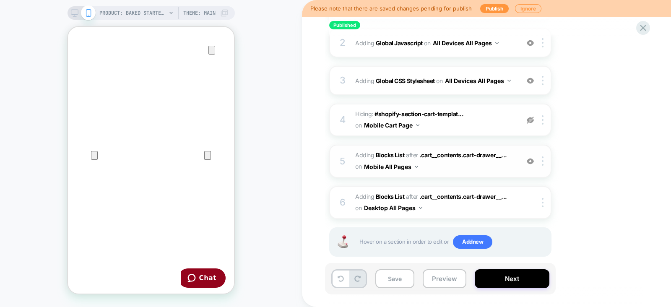
click at [515, 164] on div "5 #_loomi_addon_1750269137742_dup1753298408 Adding Blocks List AFTER .cart__con…" at bounding box center [440, 161] width 222 height 33
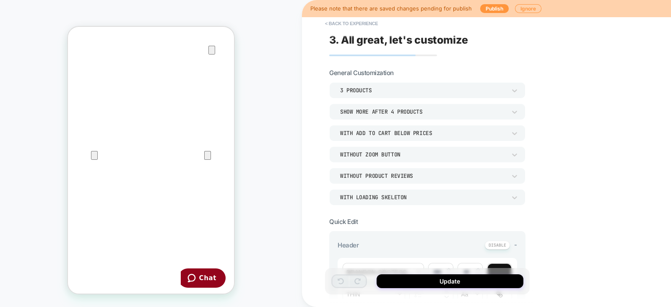
scroll to position [318, 0]
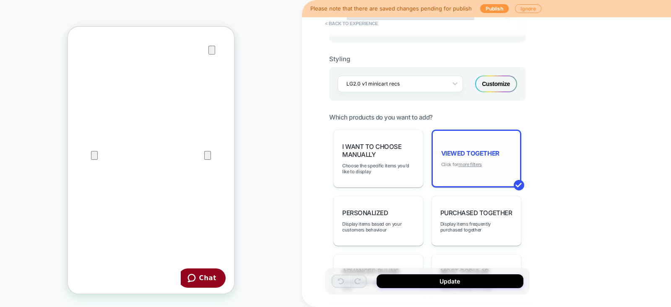
click at [463, 161] on u "more filters" at bounding box center [469, 164] width 23 height 6
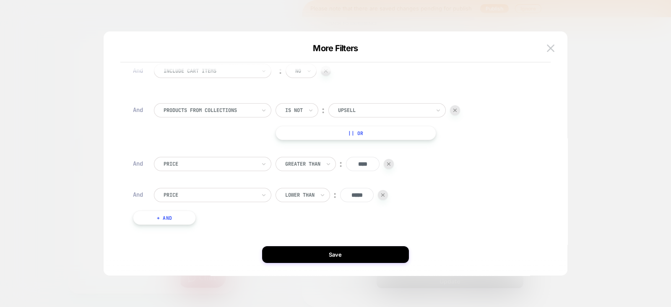
scroll to position [50, 0]
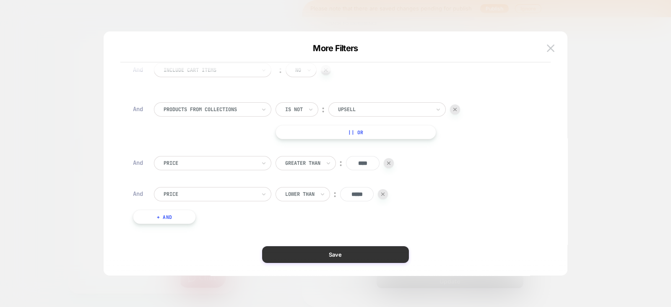
click at [334, 252] on button "Save" at bounding box center [335, 254] width 147 height 17
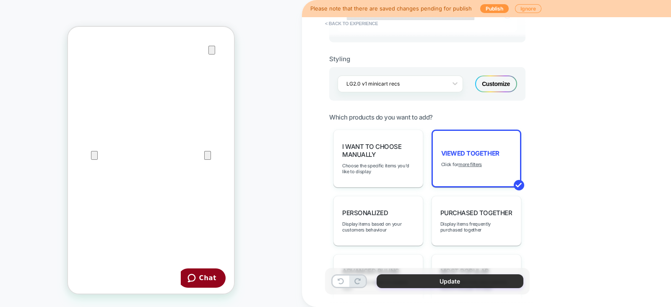
click at [438, 282] on button "Update" at bounding box center [450, 281] width 147 height 14
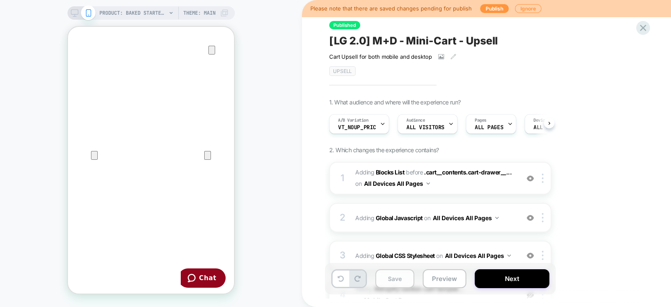
scroll to position [0, 0]
click at [388, 280] on button "Save" at bounding box center [394, 278] width 39 height 19
click at [377, 120] on div "A/B Variation VT_NoUp_Pric" at bounding box center [357, 124] width 55 height 19
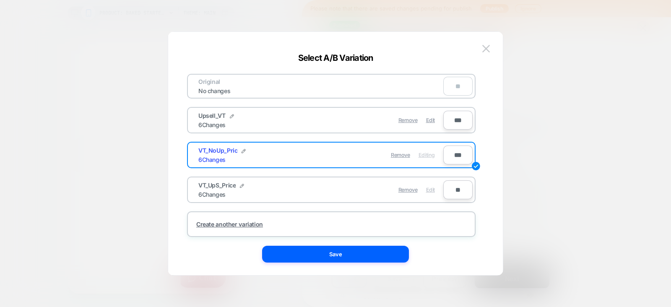
click at [433, 189] on span "Edit" at bounding box center [430, 190] width 9 height 6
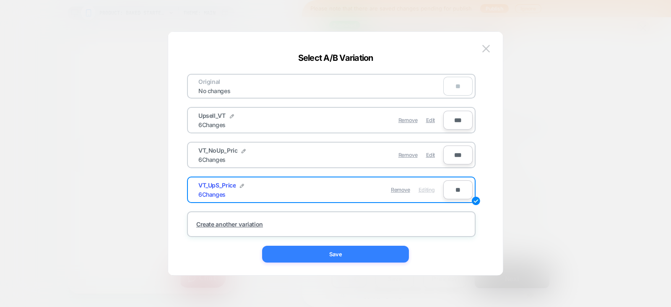
click at [325, 258] on button "Save" at bounding box center [335, 254] width 147 height 17
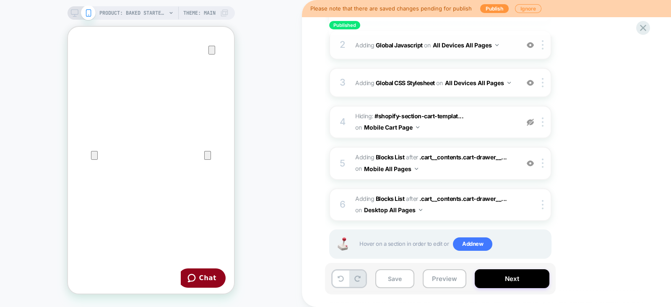
scroll to position [174, 0]
click at [544, 161] on div at bounding box center [544, 162] width 14 height 9
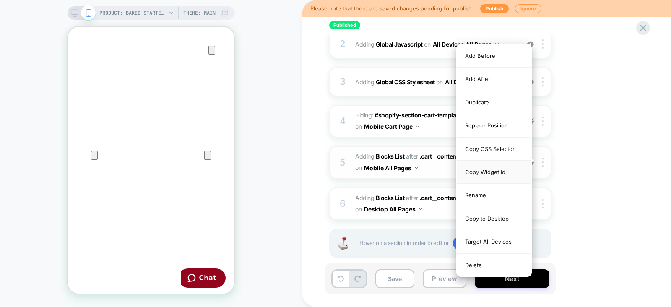
click at [502, 169] on div "Copy Widget Id" at bounding box center [494, 172] width 75 height 23
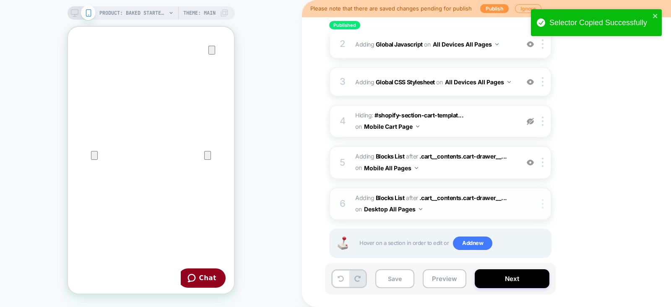
click at [542, 201] on img at bounding box center [543, 203] width 2 height 9
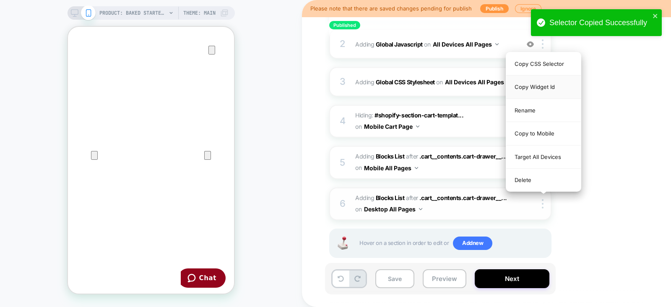
click at [552, 89] on div "Copy Widget Id" at bounding box center [543, 86] width 75 height 23
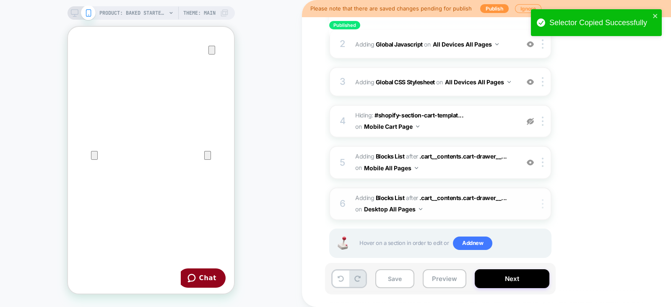
click at [544, 199] on div at bounding box center [544, 203] width 14 height 9
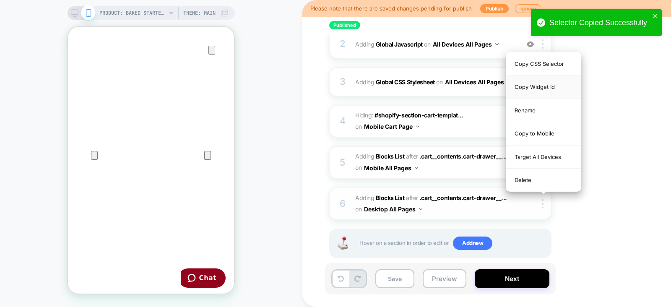
click at [556, 85] on div "Copy Widget Id" at bounding box center [543, 86] width 75 height 23
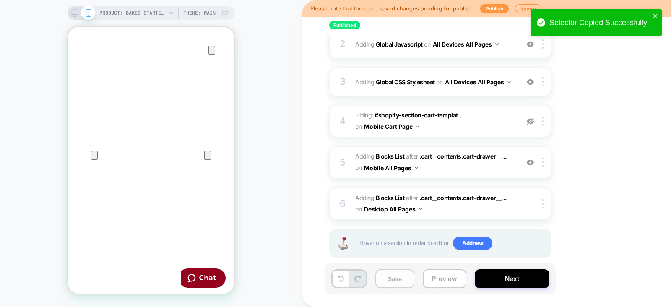
click at [404, 276] on button "Save" at bounding box center [394, 278] width 39 height 19
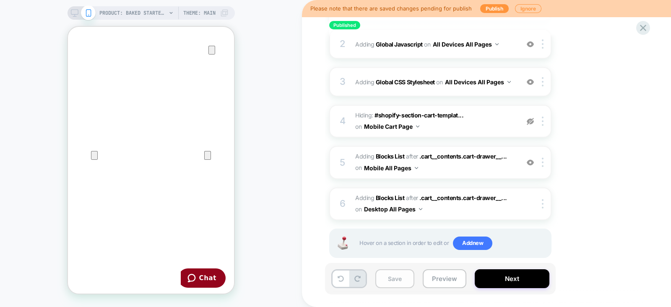
click at [386, 282] on button "Save" at bounding box center [394, 278] width 39 height 19
click at [448, 280] on button "Preview" at bounding box center [445, 278] width 44 height 19
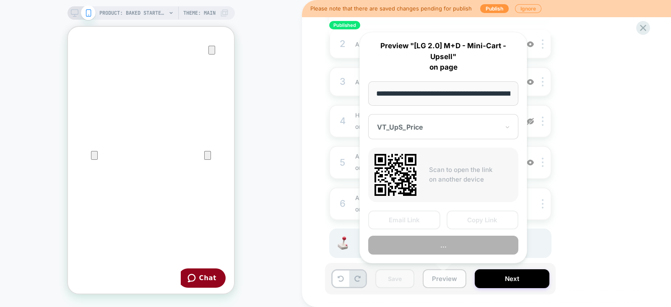
scroll to position [0, 136]
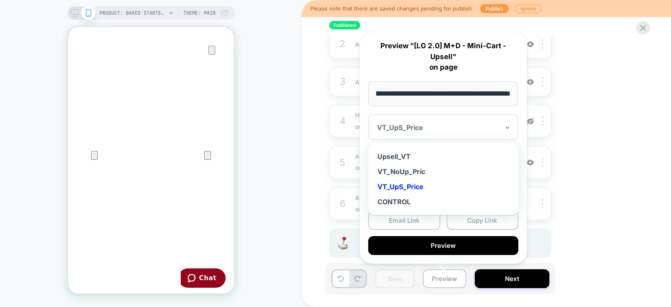
click at [468, 126] on div at bounding box center [438, 127] width 122 height 8
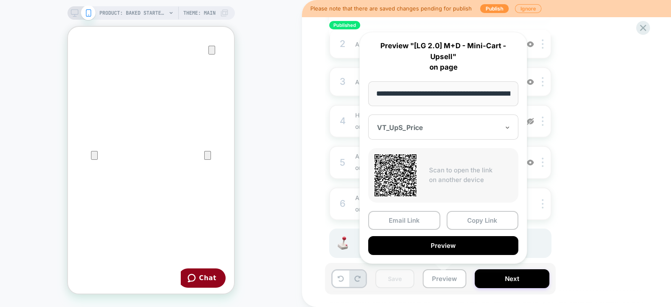
click at [468, 126] on div at bounding box center [438, 127] width 122 height 8
click at [473, 222] on button "Copy Link" at bounding box center [483, 220] width 72 height 19
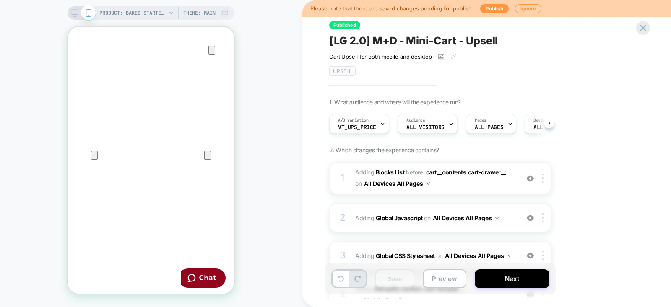
scroll to position [185, 0]
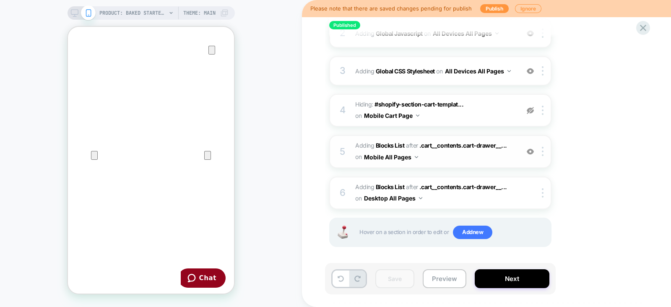
click at [510, 159] on span "#_loomi_addon_1750269137742_dup1753298408 Adding Blocks List AFTER .cart__conte…" at bounding box center [435, 151] width 160 height 23
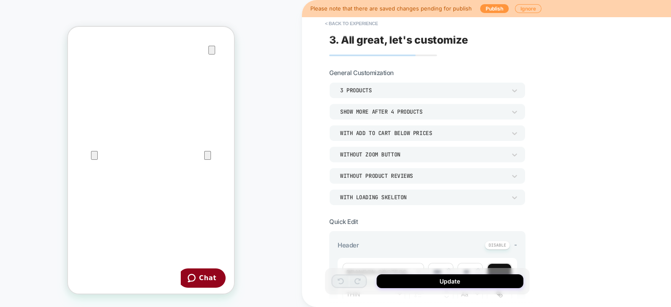
scroll to position [292, 0]
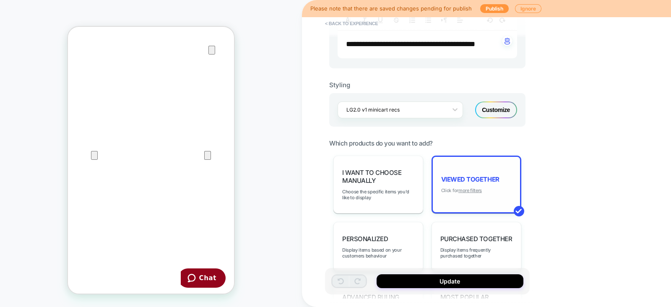
click at [471, 188] on u "more filters" at bounding box center [469, 190] width 23 height 6
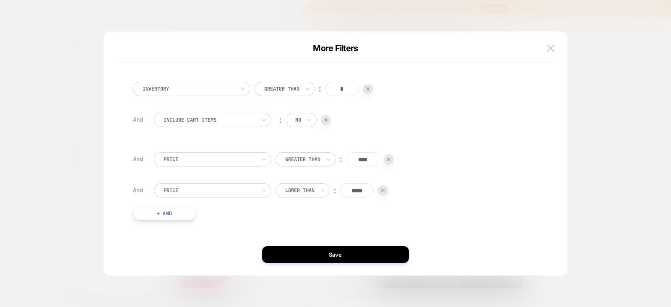
click at [172, 217] on button "+ And" at bounding box center [164, 213] width 63 height 14
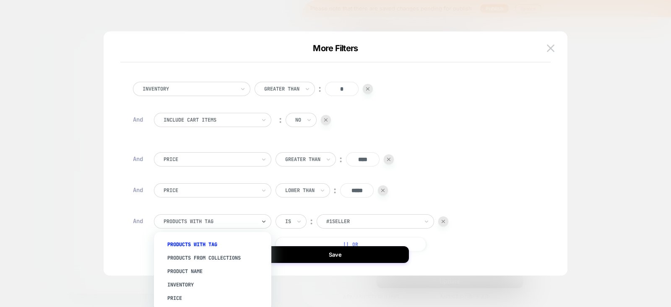
click at [208, 220] on div at bounding box center [210, 222] width 92 height 8
type input "*"
click at [199, 269] on div "Product Name" at bounding box center [216, 271] width 109 height 13
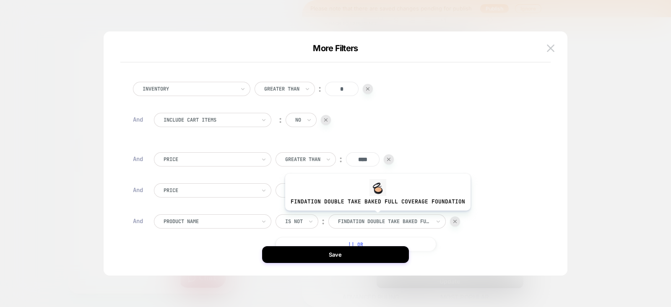
click at [376, 219] on div at bounding box center [384, 222] width 92 height 8
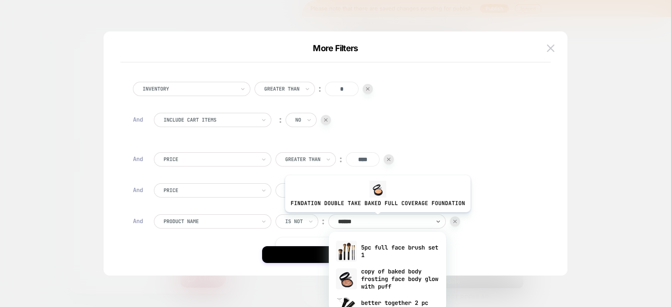
type input "*******"
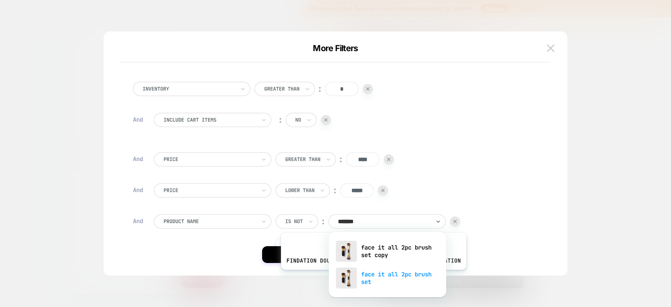
click at [372, 276] on div "face it all 2pc brush set" at bounding box center [387, 278] width 109 height 27
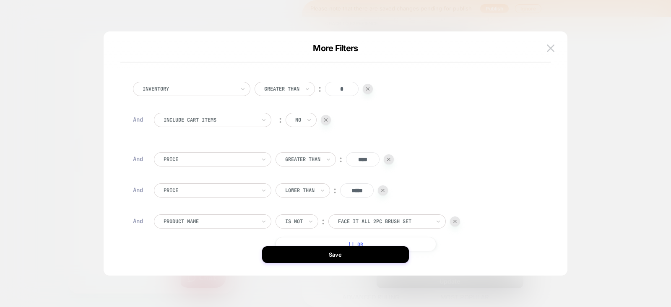
scroll to position [57, 0]
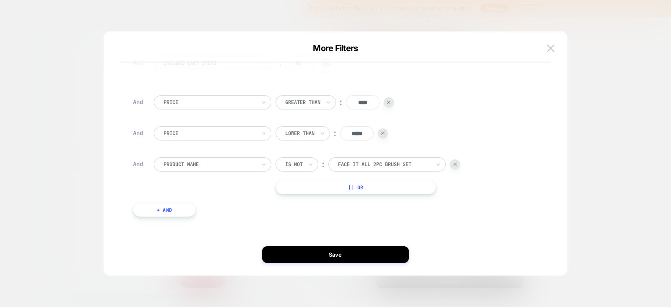
click at [157, 209] on button "+ And" at bounding box center [164, 210] width 63 height 14
click at [228, 214] on div at bounding box center [210, 218] width 92 height 8
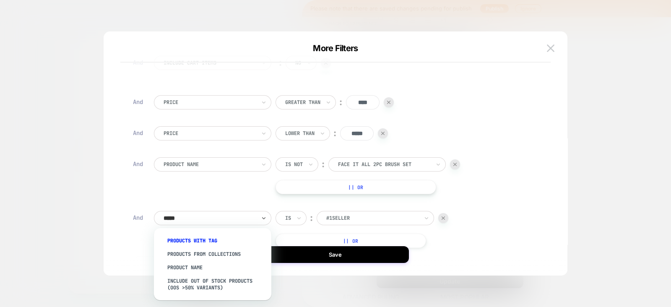
type input "******"
click at [195, 263] on div "Product Name" at bounding box center [216, 267] width 109 height 13
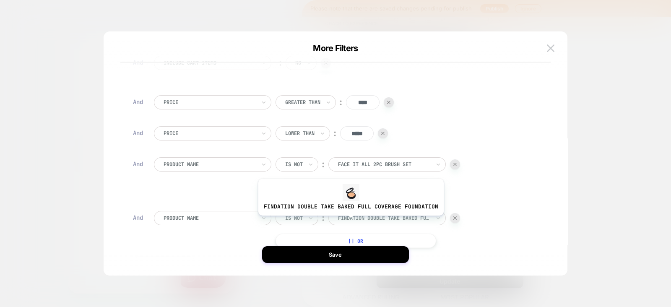
click at [367, 223] on div "findation double take baked full coverage foundation" at bounding box center [386, 218] width 117 height 14
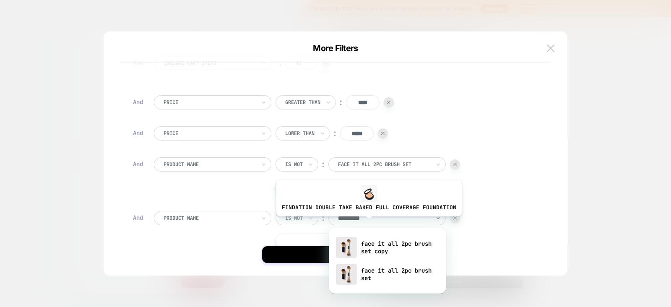
type input "**********"
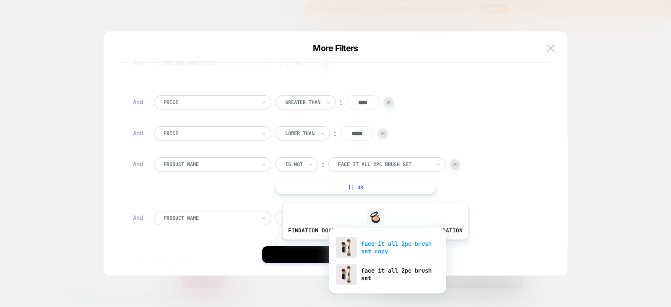
click at [374, 246] on div "face it all 2pc brush set copy" at bounding box center [387, 247] width 109 height 27
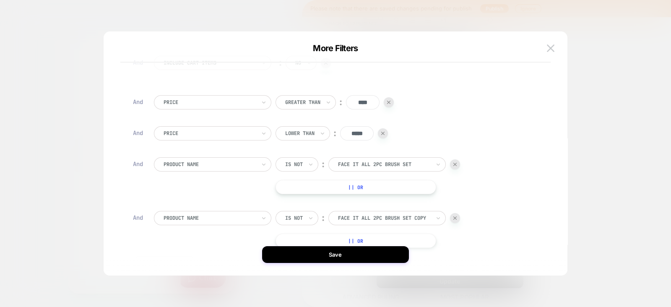
scroll to position [111, 0]
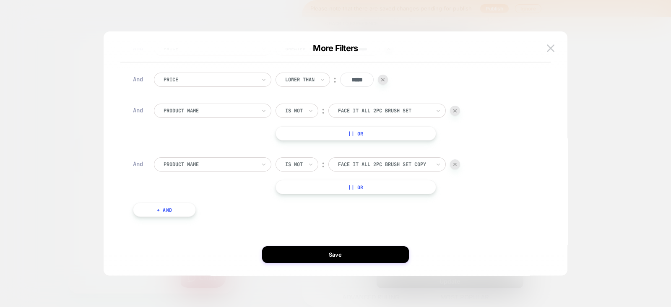
click at [158, 212] on button "+ And" at bounding box center [164, 210] width 63 height 14
click at [210, 217] on div at bounding box center [210, 218] width 92 height 8
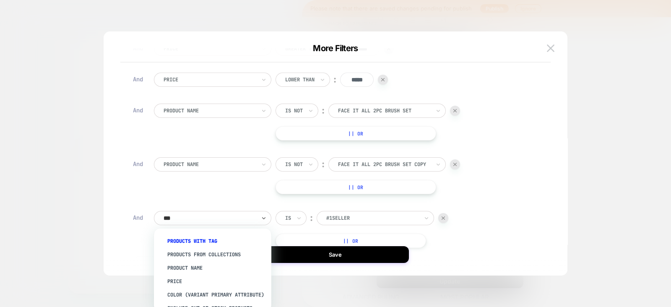
type input "****"
click at [193, 265] on div "Product Name" at bounding box center [216, 267] width 109 height 13
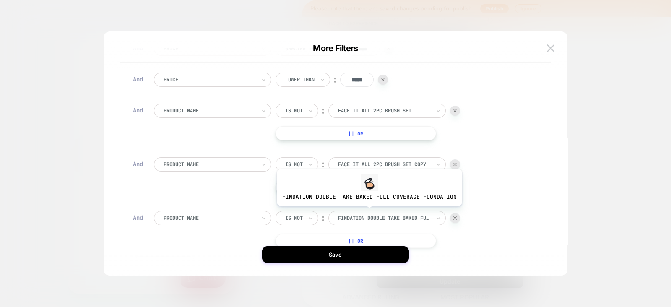
click at [372, 213] on div "findation double take baked full coverage foundation" at bounding box center [384, 217] width 94 height 9
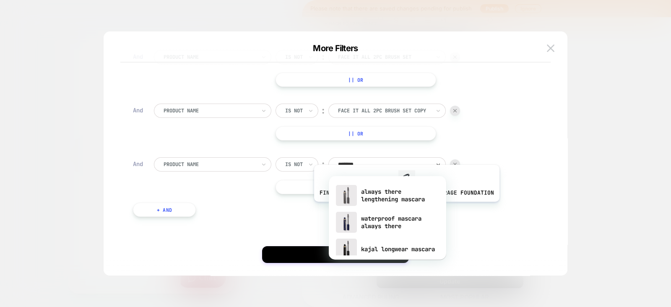
scroll to position [163, 0]
type input "*"
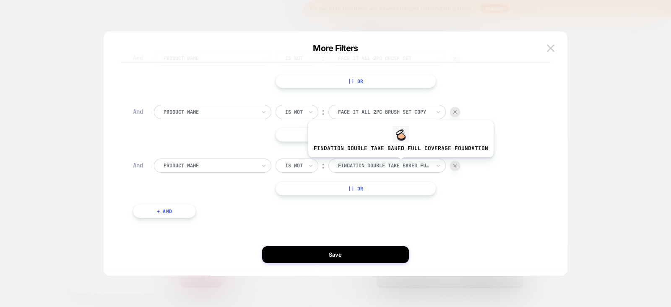
click at [398, 163] on div at bounding box center [384, 166] width 92 height 8
type input "*******"
click at [404, 167] on div at bounding box center [384, 166] width 92 height 8
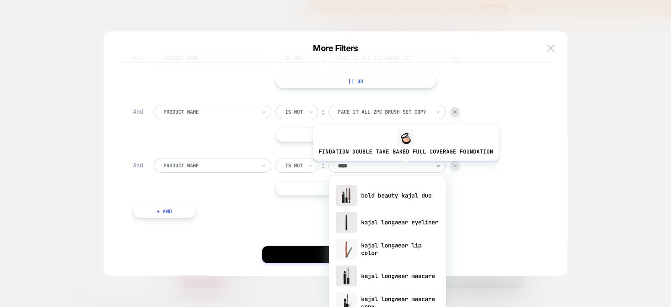
type input "*****"
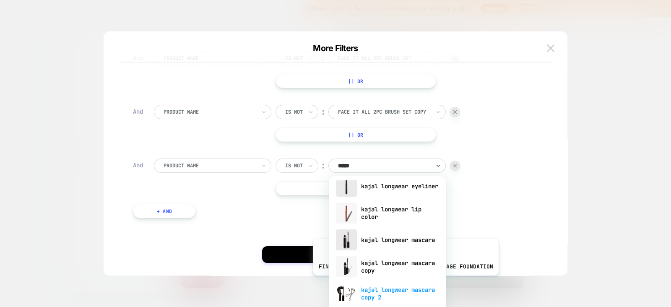
scroll to position [36, 0]
click at [402, 292] on div "kajal longwear mascara copy 2" at bounding box center [387, 293] width 109 height 27
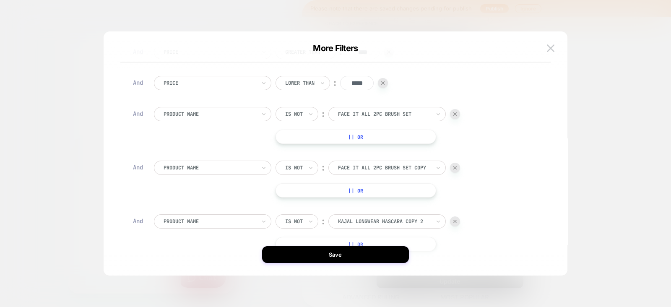
scroll to position [104, 0]
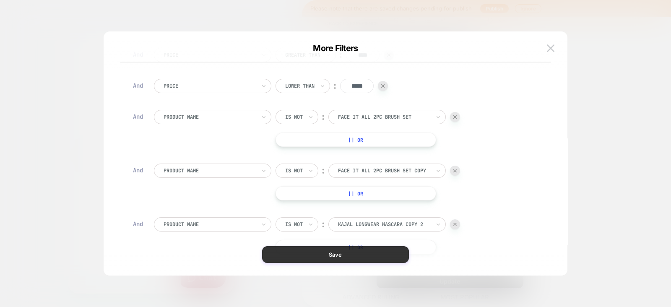
click at [343, 253] on button "Save" at bounding box center [335, 254] width 147 height 17
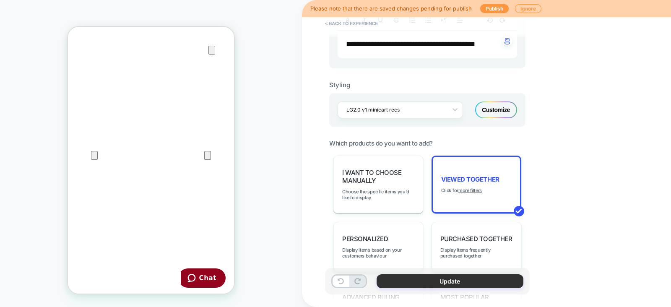
click at [414, 277] on button "Update" at bounding box center [450, 281] width 147 height 14
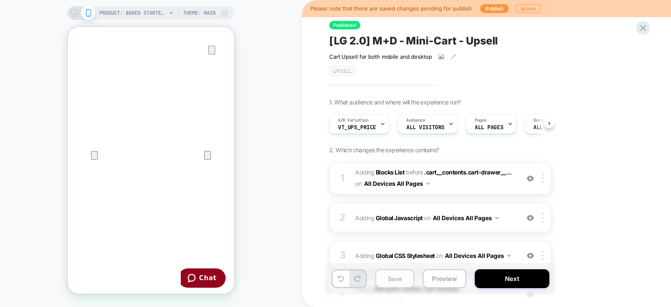
scroll to position [0, 0]
click at [396, 280] on button "Save" at bounding box center [394, 278] width 39 height 19
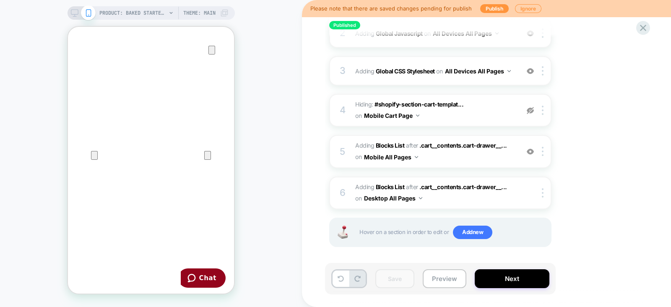
click at [73, 13] on icon at bounding box center [75, 13] width 8 height 8
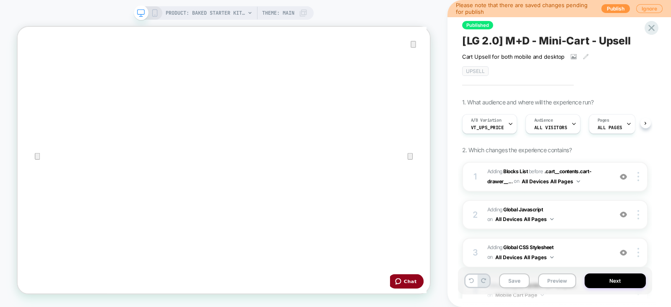
scroll to position [172, 0]
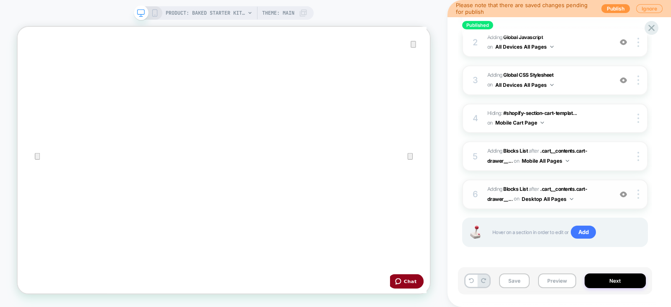
click at [603, 195] on span "#_loomi_addon_1750270464938_dup1753298408 Adding Blocks List AFTER .cart__conte…" at bounding box center [547, 195] width 121 height 20
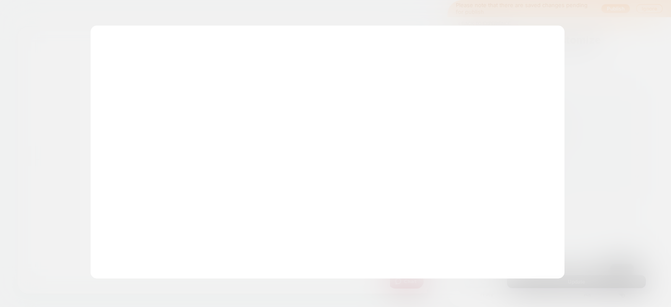
scroll to position [248, 0]
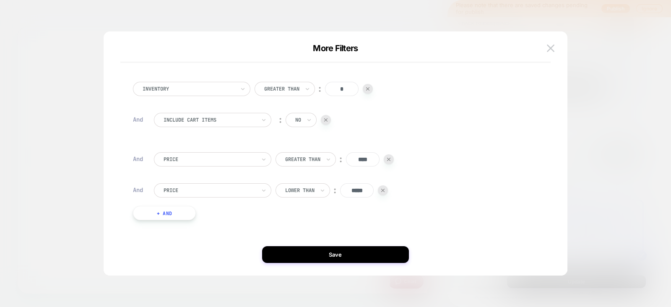
click at [172, 216] on button "+ And" at bounding box center [164, 213] width 63 height 14
click at [209, 219] on div at bounding box center [210, 222] width 92 height 8
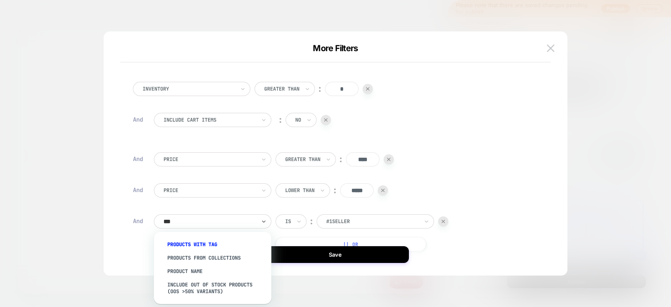
type input "****"
click at [197, 269] on div "Product Name" at bounding box center [216, 271] width 109 height 13
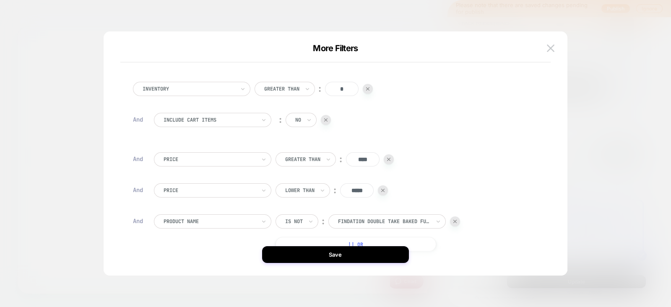
scroll to position [57, 0]
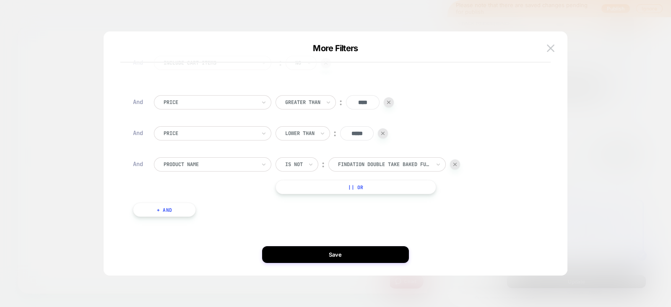
click at [173, 206] on button "+ And" at bounding box center [164, 210] width 63 height 14
click at [196, 217] on div at bounding box center [210, 218] width 92 height 8
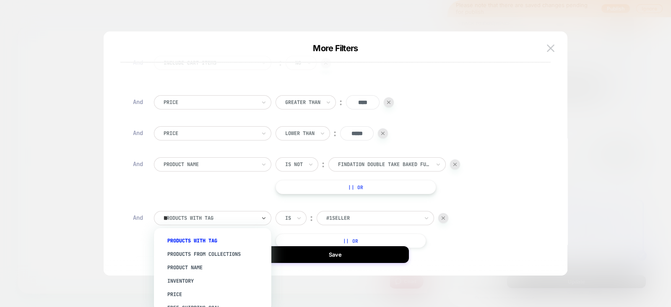
type input "****"
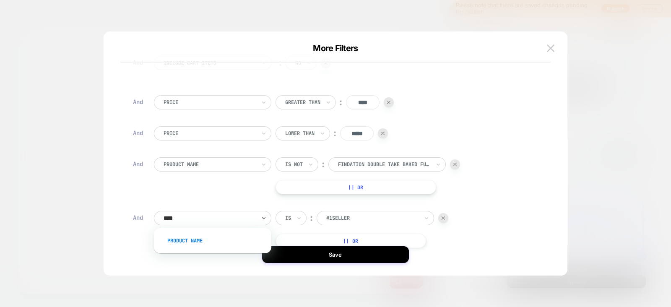
click at [185, 241] on div "Product Name" at bounding box center [216, 240] width 109 height 13
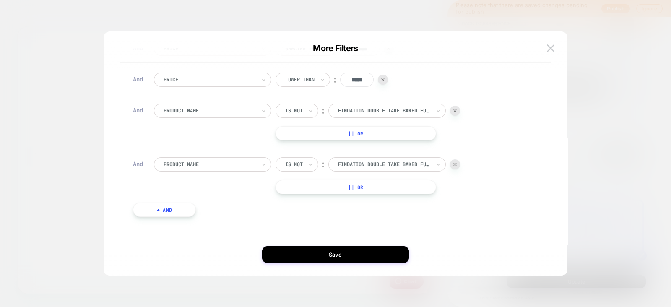
click at [168, 211] on button "+ And" at bounding box center [164, 210] width 63 height 14
click at [209, 217] on div at bounding box center [210, 218] width 92 height 8
type input "****"
click at [198, 238] on div "Product Name" at bounding box center [216, 240] width 109 height 13
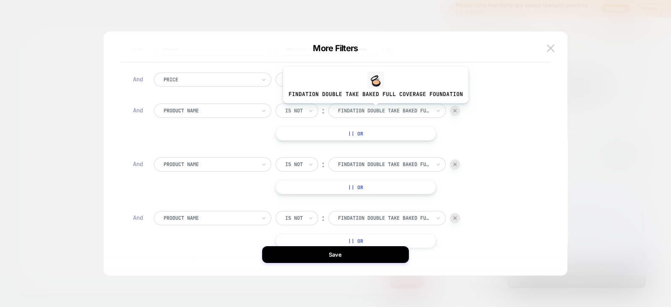
click at [373, 108] on div at bounding box center [384, 111] width 92 height 8
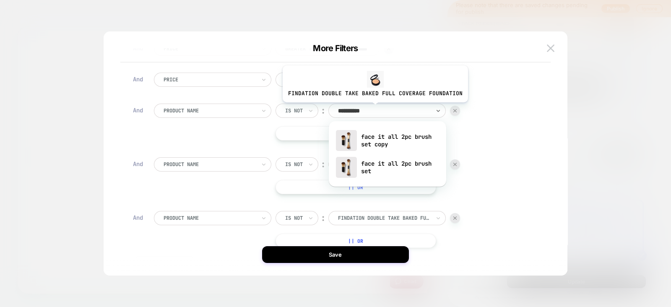
type input "**********"
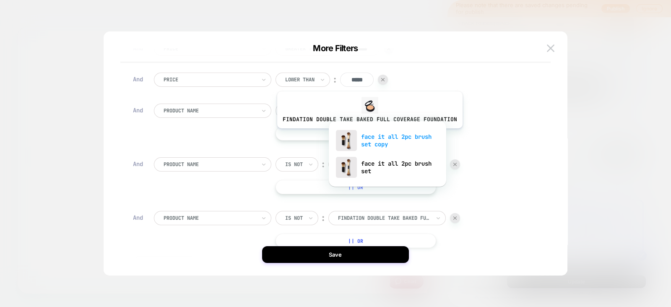
click at [368, 135] on div "face it all 2pc brush set copy" at bounding box center [387, 140] width 109 height 27
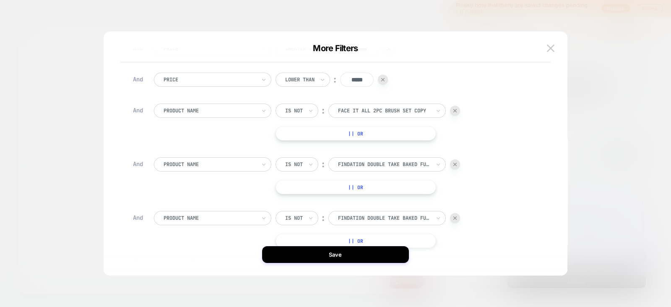
click at [371, 162] on div at bounding box center [384, 165] width 92 height 8
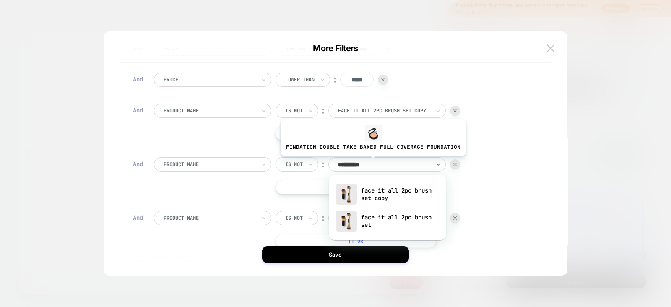
type input "**********"
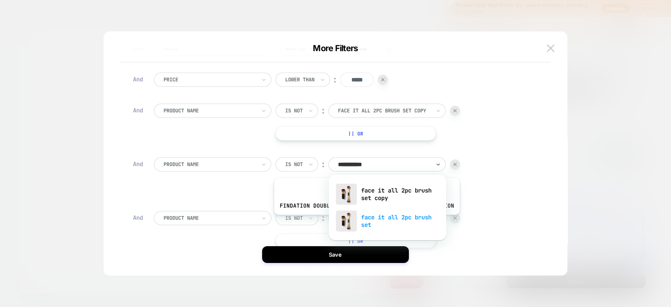
click at [365, 221] on div "face it all 2pc brush set" at bounding box center [387, 221] width 109 height 27
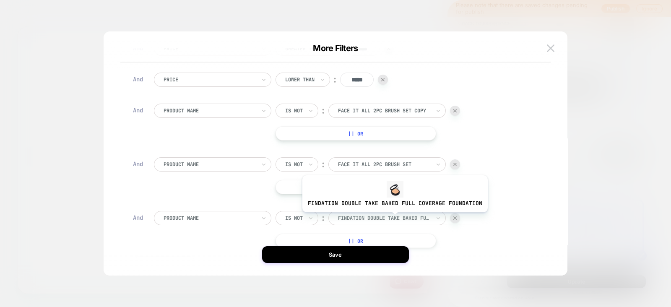
click at [393, 219] on div at bounding box center [384, 218] width 92 height 8
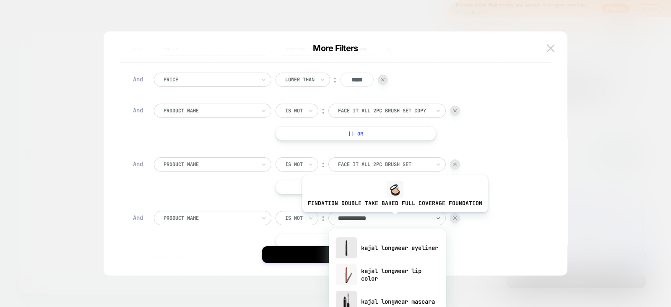
type input "**********"
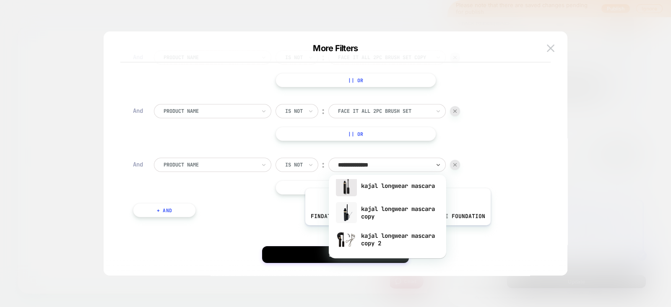
scroll to position [62, 0]
click at [382, 238] on div "kajal longwear mascara copy 2" at bounding box center [387, 239] width 109 height 27
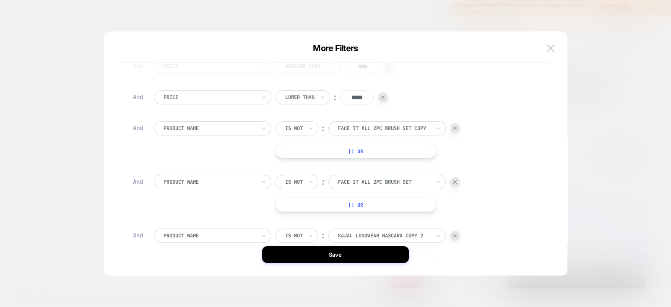
scroll to position [34, 0]
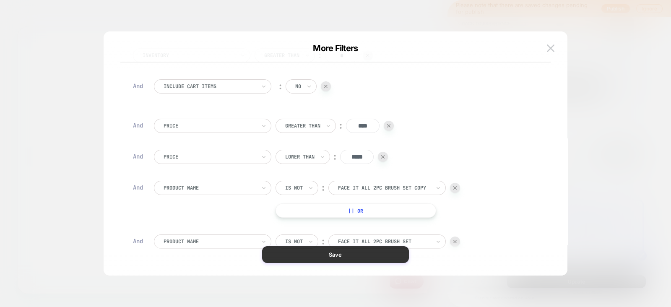
click at [338, 254] on button "Save" at bounding box center [335, 254] width 147 height 17
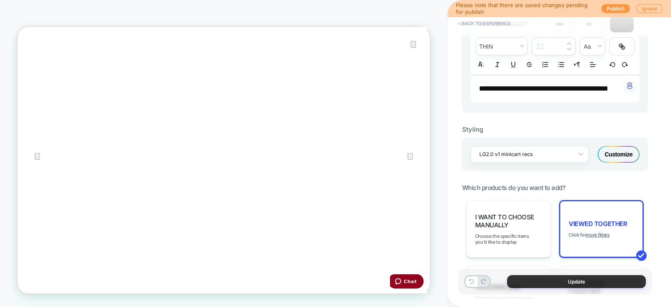
click at [520, 282] on button "Update" at bounding box center [576, 281] width 139 height 13
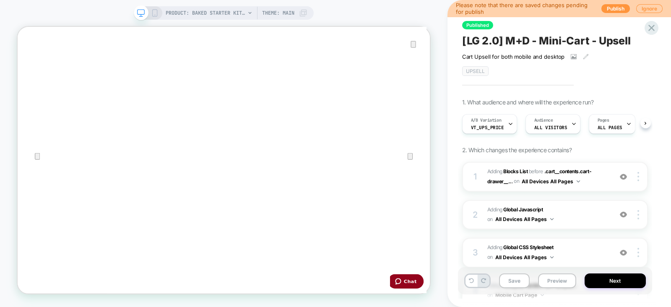
click at [510, 281] on button "Save" at bounding box center [514, 280] width 31 height 15
click at [515, 282] on button "Save" at bounding box center [514, 280] width 31 height 15
click at [620, 283] on button "Next" at bounding box center [615, 280] width 61 height 15
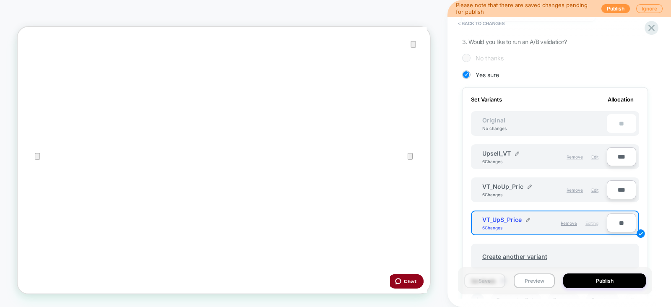
scroll to position [208, 0]
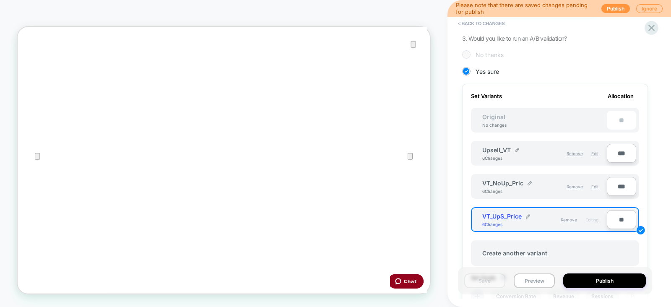
click at [622, 154] on input "***" at bounding box center [621, 153] width 29 height 19
type input "***"
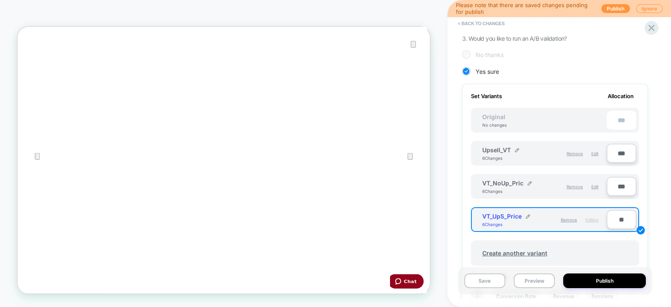
click at [615, 183] on input "***" at bounding box center [621, 186] width 29 height 19
type input "**"
type input "***"
click at [615, 219] on input "**" at bounding box center [621, 219] width 29 height 19
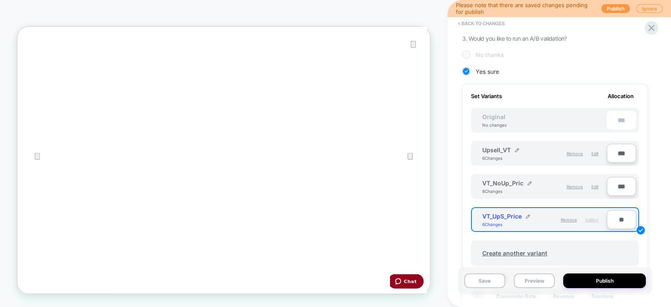
type input "***"
type input "**"
type input "***"
click at [477, 281] on button "Save" at bounding box center [484, 280] width 41 height 15
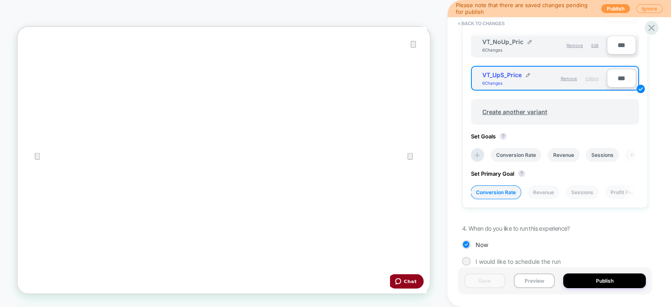
scroll to position [353, 0]
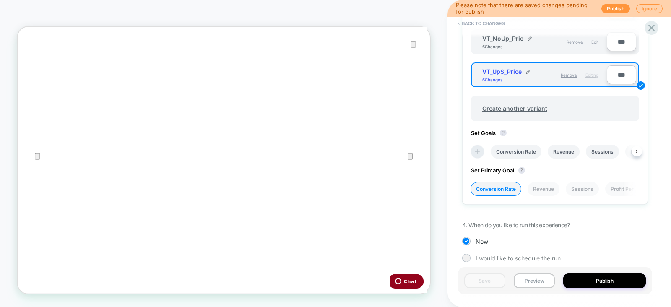
click at [478, 148] on icon at bounding box center [477, 152] width 8 height 8
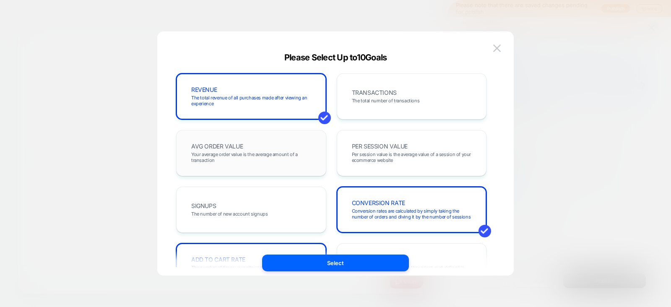
click at [261, 161] on span "Your average order value is the average amount of a transaction" at bounding box center [251, 157] width 120 height 12
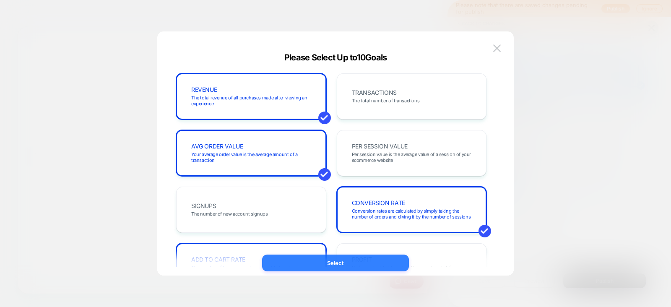
click at [339, 259] on button "Select" at bounding box center [335, 263] width 147 height 17
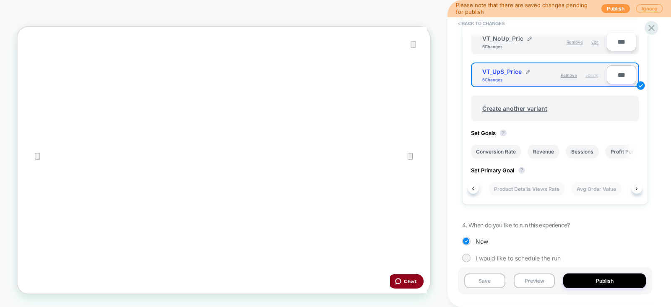
scroll to position [0, 356]
click at [598, 182] on li "Avg Order Value" at bounding box center [593, 189] width 50 height 14
click at [596, 280] on button "Publish" at bounding box center [604, 280] width 83 height 15
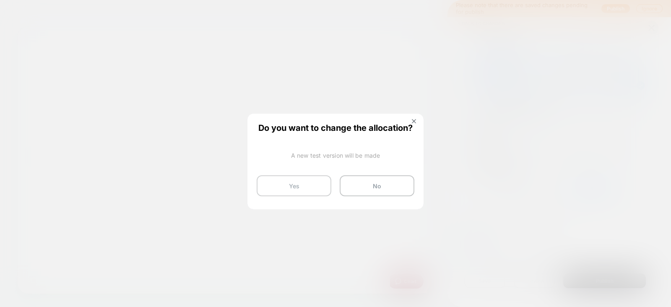
click at [277, 189] on button "Yes" at bounding box center [294, 185] width 75 height 21
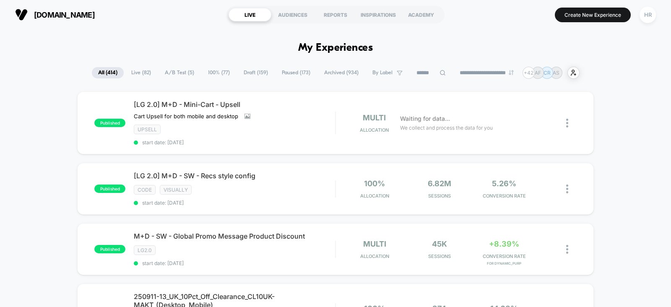
click at [180, 69] on span "A/B Test ( 5 )" at bounding box center [180, 72] width 42 height 11
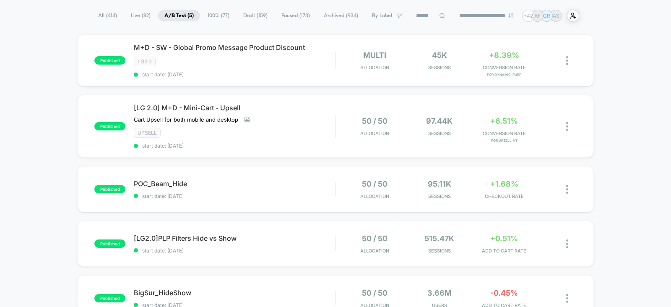
scroll to position [62, 0]
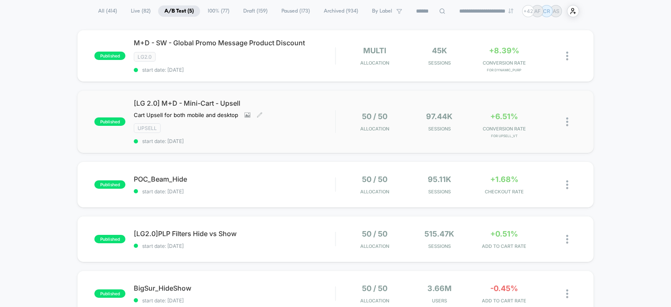
click at [307, 120] on div "[LG 2.0] M+D - Mini-Cart - Upsell Cart Upsell for both mobile and desktop Click…" at bounding box center [234, 121] width 201 height 45
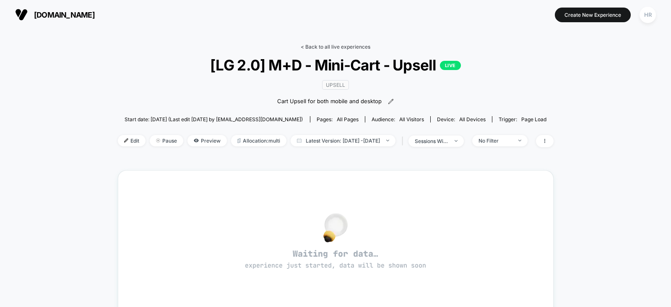
click at [341, 46] on link "< Back to all live experiences" at bounding box center [336, 47] width 70 height 6
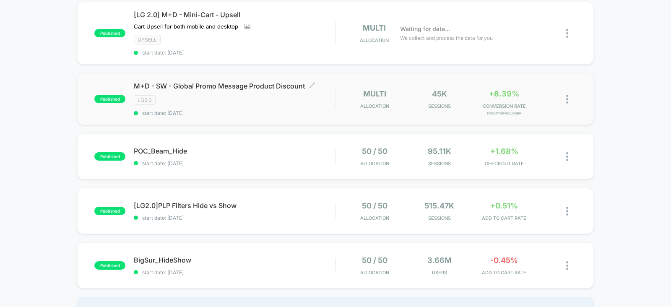
scroll to position [90, 0]
click at [320, 156] on div "POC_Beam_Hide Click to edit experience details Click to edit experience details…" at bounding box center [234, 157] width 201 height 20
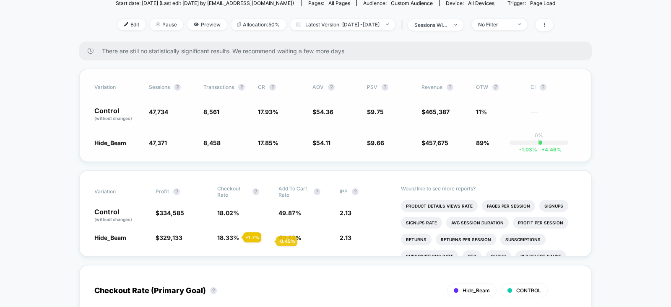
scroll to position [98, 0]
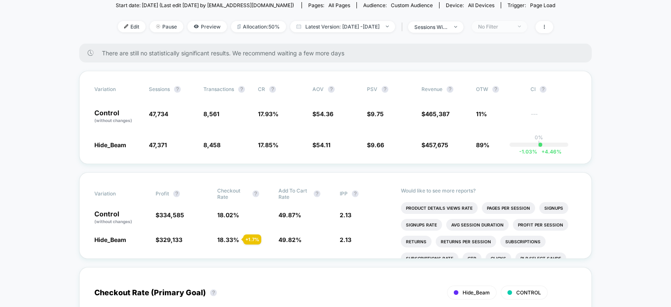
click at [518, 26] on div at bounding box center [515, 26] width 6 height 0
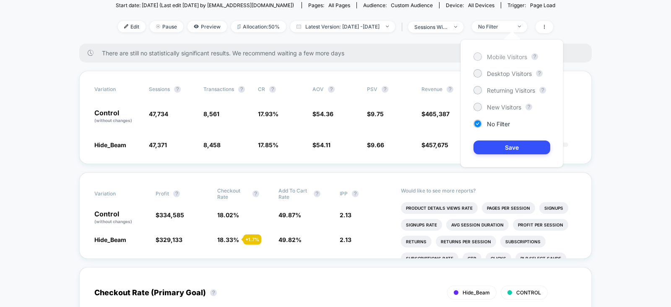
click at [495, 59] on span "Mobile Visitors" at bounding box center [507, 56] width 40 height 7
click at [489, 148] on button "Save" at bounding box center [512, 148] width 77 height 14
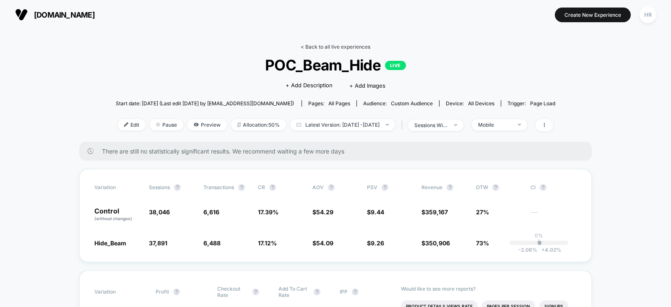
click at [352, 44] on link "< Back to all live experiences" at bounding box center [336, 47] width 70 height 6
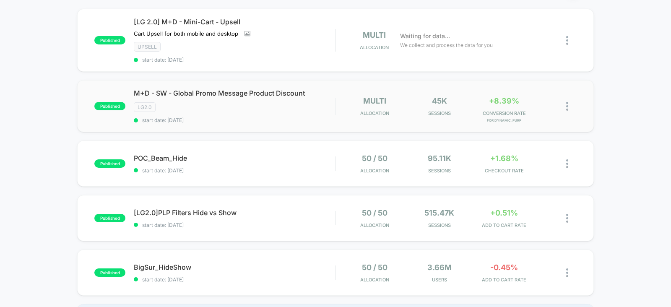
scroll to position [84, 0]
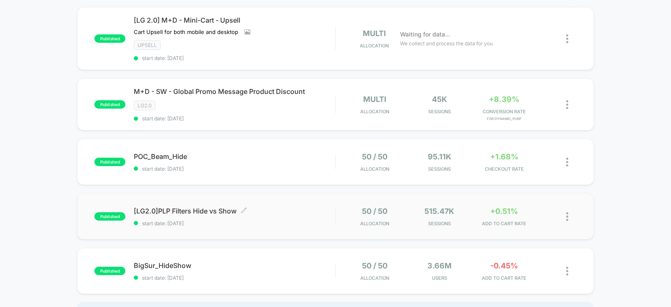
click at [310, 223] on span "start date: [DATE]" at bounding box center [234, 223] width 201 height 6
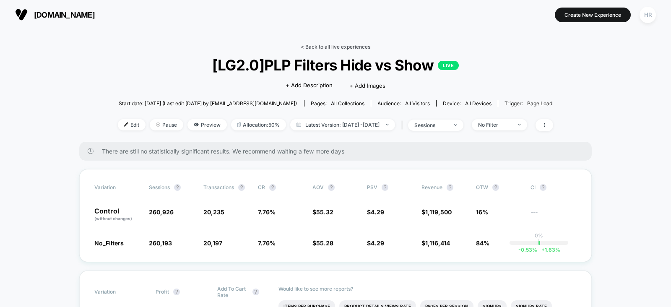
click at [344, 46] on link "< Back to all live experiences" at bounding box center [336, 47] width 70 height 6
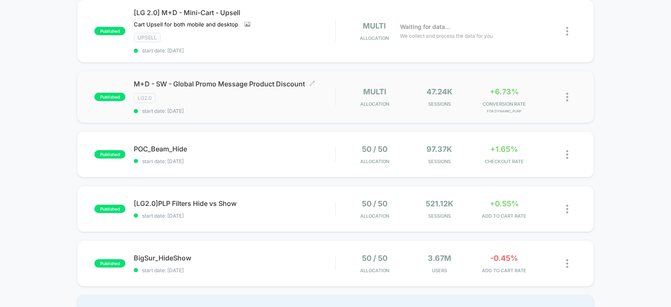
scroll to position [93, 0]
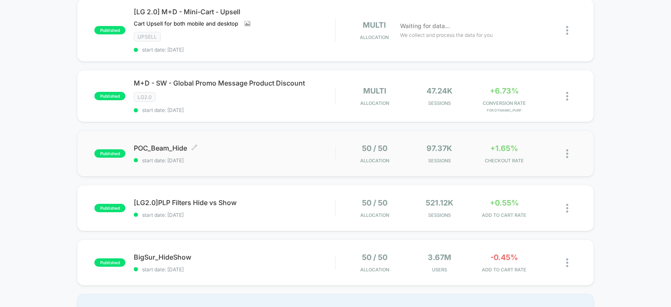
click at [292, 157] on span "start date: [DATE]" at bounding box center [234, 160] width 201 height 6
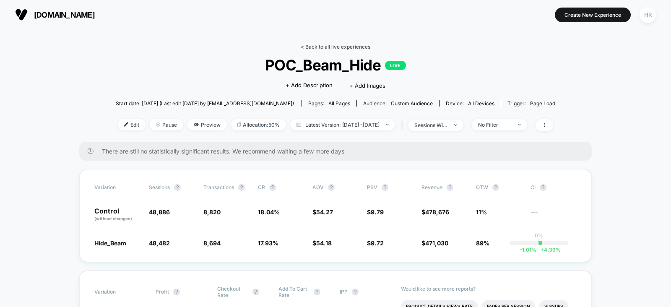
click at [333, 48] on link "< Back to all live experiences" at bounding box center [336, 47] width 70 height 6
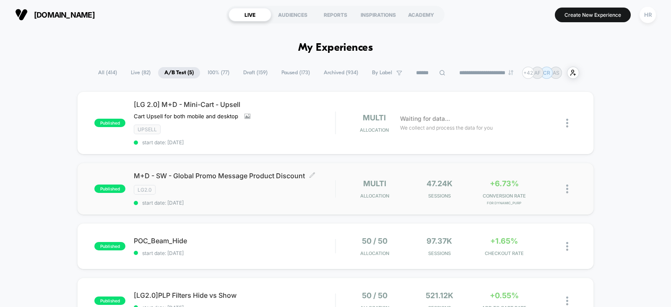
click at [317, 202] on span "start date: [DATE]" at bounding box center [234, 203] width 201 height 6
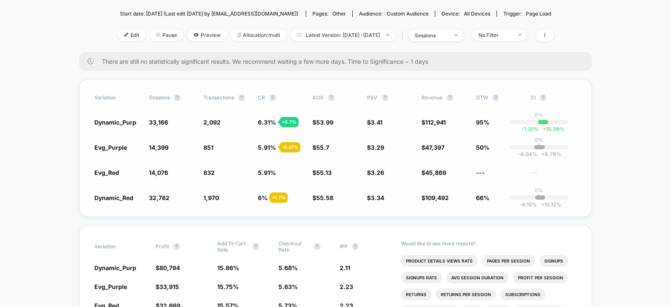
scroll to position [105, 0]
click at [448, 34] on div "sessions" at bounding box center [432, 36] width 34 height 6
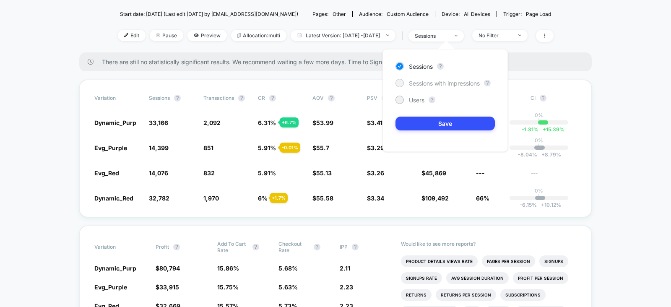
click at [443, 84] on span "Sessions with impressions" at bounding box center [444, 83] width 71 height 7
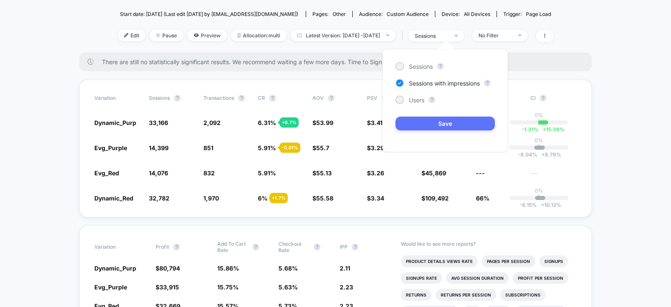
click at [432, 122] on button "Save" at bounding box center [445, 124] width 99 height 14
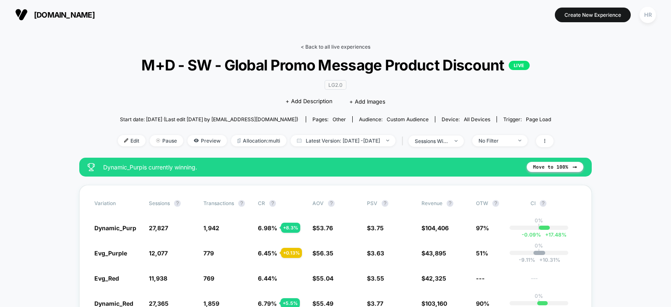
click at [331, 44] on link "< Back to all live experiences" at bounding box center [336, 47] width 70 height 6
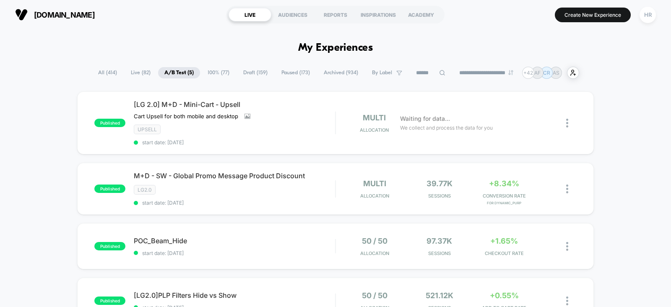
click at [247, 70] on span "Draft ( 159 )" at bounding box center [255, 72] width 37 height 11
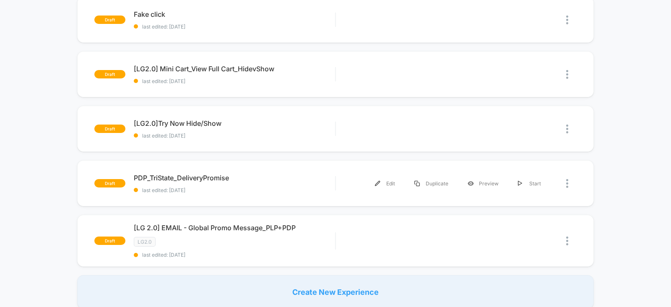
scroll to position [493, 0]
click at [382, 179] on div "Edit" at bounding box center [384, 183] width 39 height 19
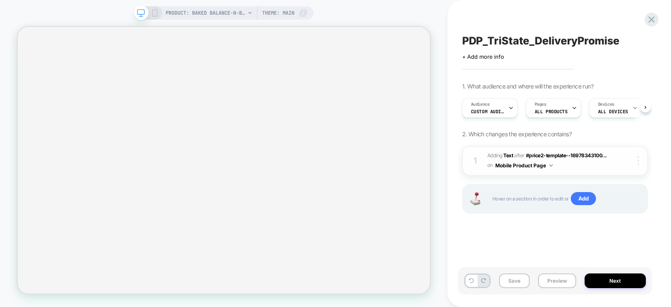
click at [638, 160] on img at bounding box center [639, 160] width 2 height 9
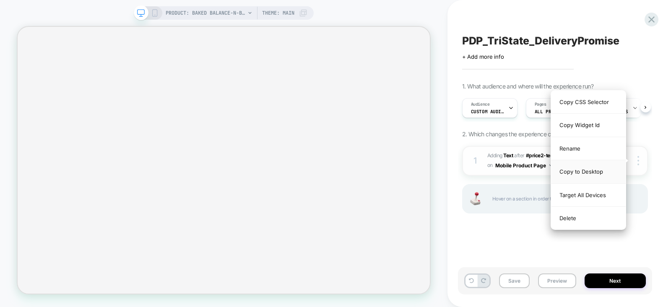
click at [589, 168] on div "Copy to Desktop" at bounding box center [588, 171] width 75 height 23
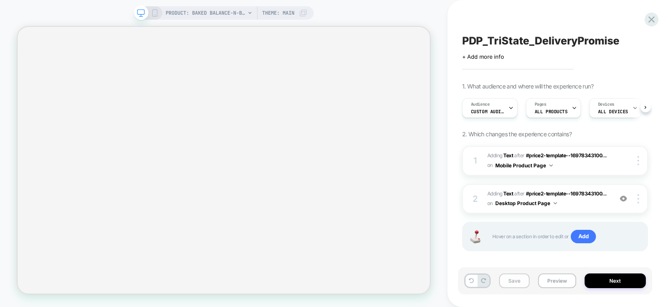
click at [515, 280] on button "Save" at bounding box center [514, 280] width 31 height 15
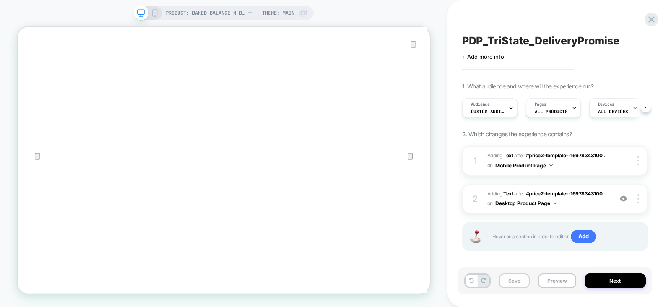
click at [513, 284] on button "Save" at bounding box center [514, 280] width 31 height 15
click at [156, 11] on icon at bounding box center [155, 13] width 8 height 8
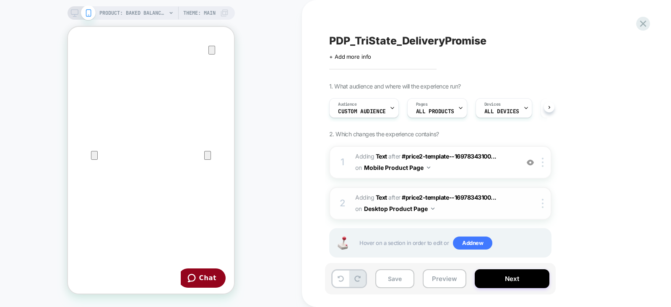
scroll to position [12, 0]
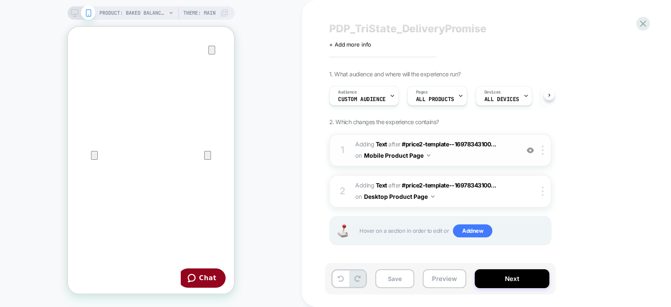
click at [508, 151] on span "#_loomi_addon_1755709796879 Adding Text AFTER #price2-template--16978343100... …" at bounding box center [435, 150] width 160 height 23
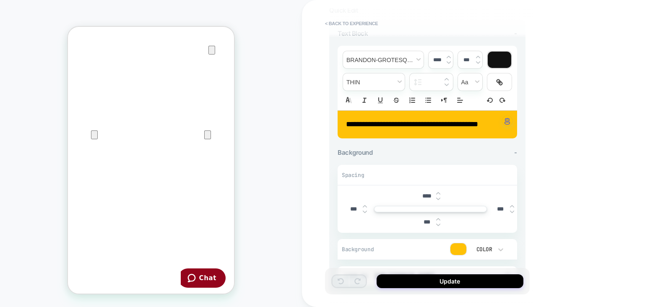
scroll to position [64, 0]
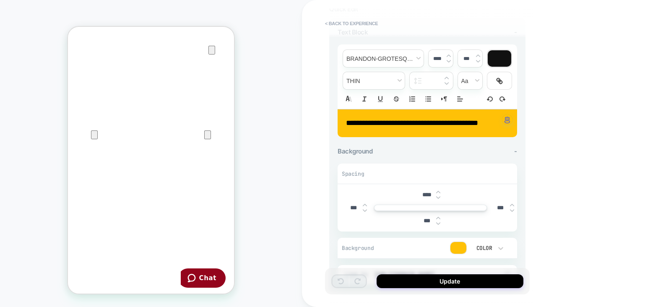
click at [419, 218] on input "***" at bounding box center [426, 220] width 19 height 7
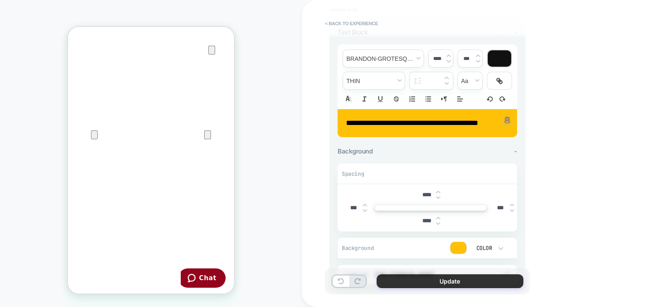
type input "****"
click at [427, 286] on button "Update" at bounding box center [450, 281] width 147 height 14
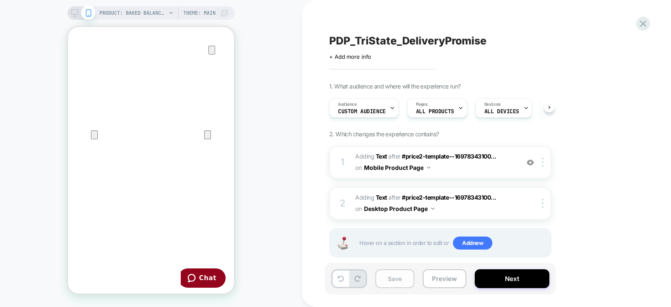
scroll to position [0, 0]
click at [396, 282] on button "Save" at bounding box center [394, 278] width 39 height 19
drag, startPoint x: 73, startPoint y: 14, endPoint x: 499, endPoint y: 290, distance: 507.7
click at [73, 14] on rect at bounding box center [74, 12] width 7 height 5
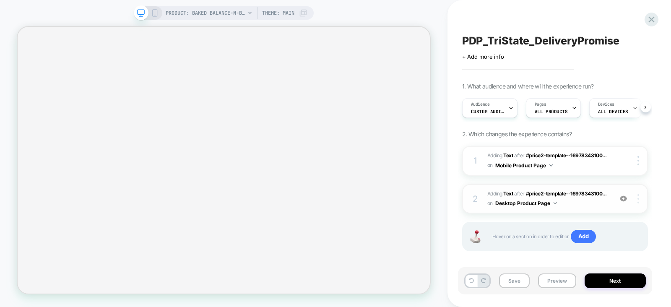
click at [639, 198] on img at bounding box center [639, 198] width 2 height 9
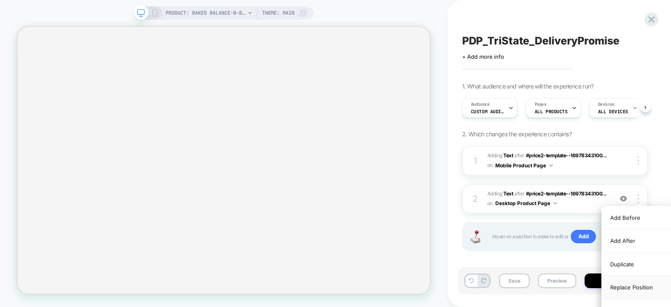
click at [639, 288] on div "Replace Position" at bounding box center [639, 287] width 75 height 23
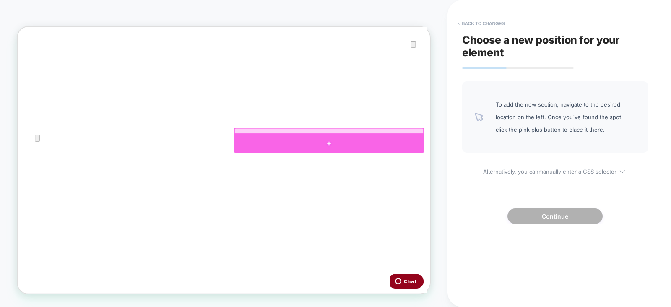
click at [335, 177] on div at bounding box center [432, 182] width 253 height 25
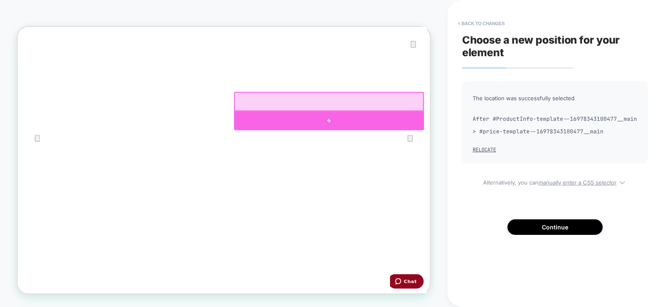
click at [344, 148] on div at bounding box center [432, 152] width 253 height 25
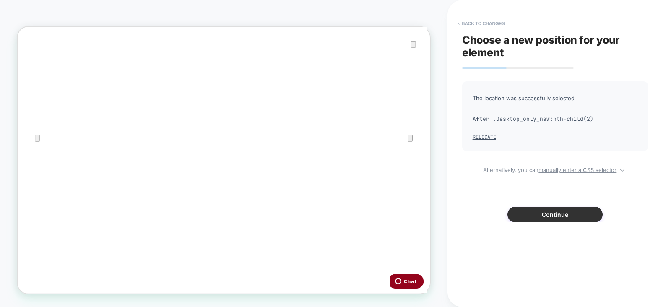
click at [546, 207] on button "Continue" at bounding box center [555, 215] width 95 height 16
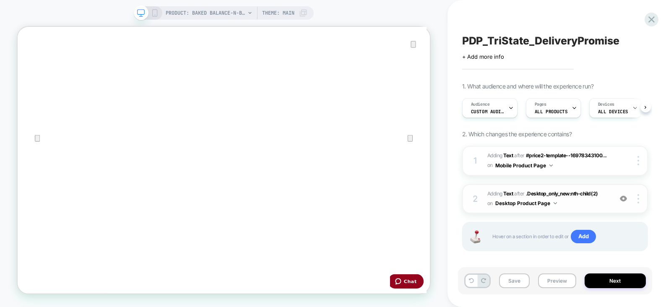
click at [601, 207] on span "#_loomi_addon_1757535981553 Adding Text AFTER .Desktop_only_new:nth-child(2) .D…" at bounding box center [547, 199] width 121 height 20
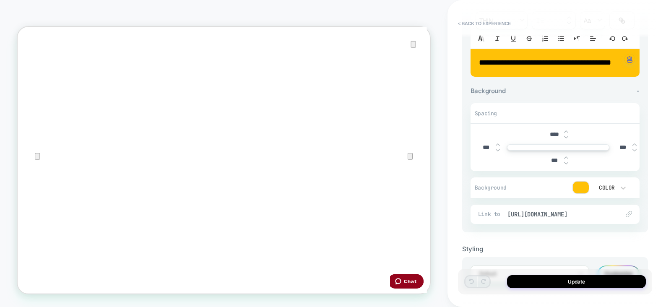
scroll to position [125, 0]
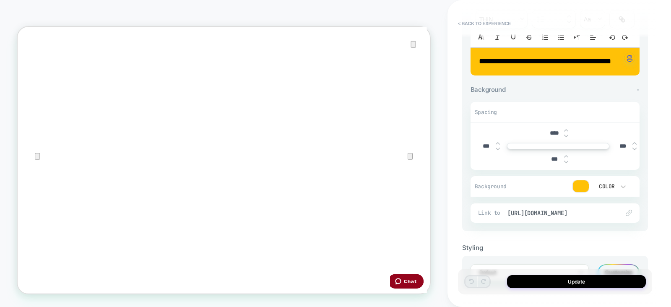
click at [551, 137] on input "****" at bounding box center [554, 133] width 19 height 7
type input "****"
click at [648, 177] on div "**********" at bounding box center [555, 94] width 186 height 274
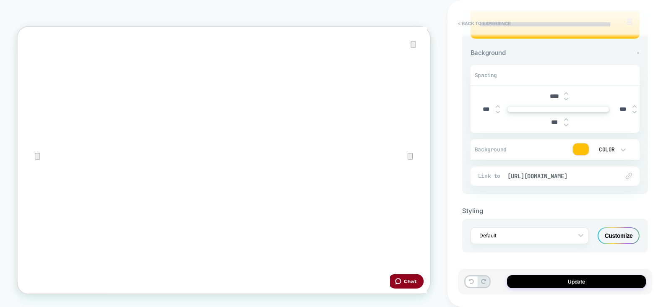
click at [627, 233] on div "Customize" at bounding box center [619, 235] width 42 height 17
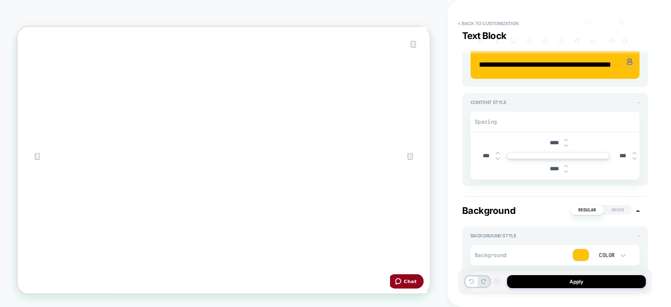
scroll to position [152, 0]
click at [552, 146] on input "****" at bounding box center [554, 142] width 19 height 7
type input "***"
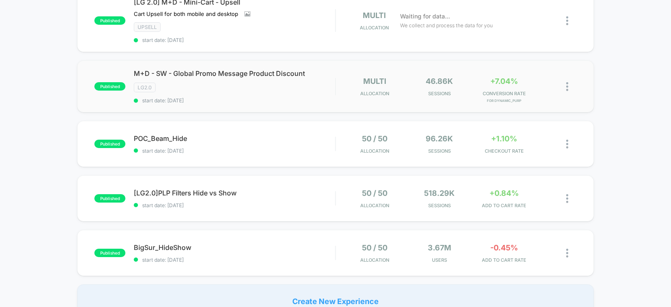
scroll to position [105, 0]
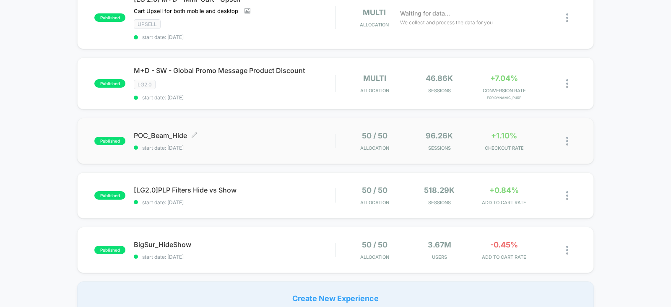
click at [308, 147] on span "start date: [DATE]" at bounding box center [234, 148] width 201 height 6
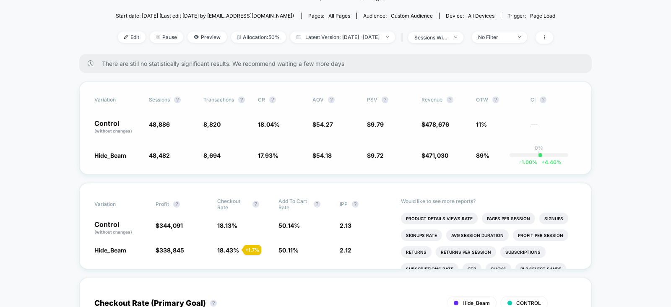
scroll to position [87, 0]
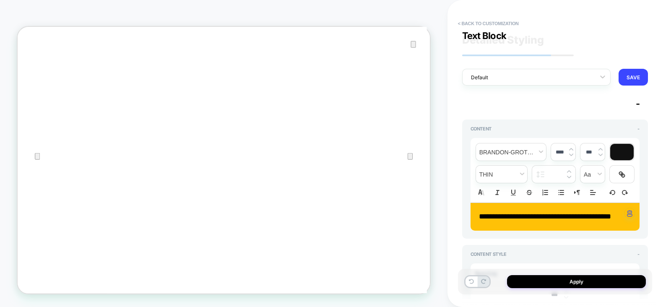
type input "***"
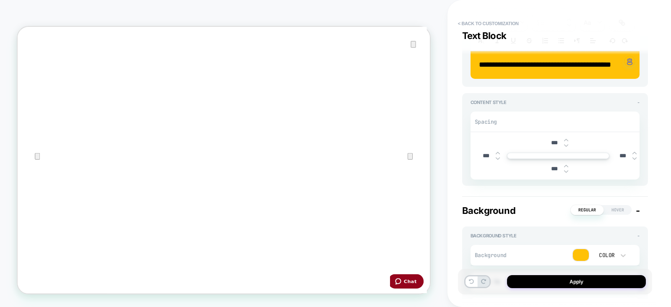
type input "***"
click at [553, 146] on input "***" at bounding box center [554, 142] width 19 height 7
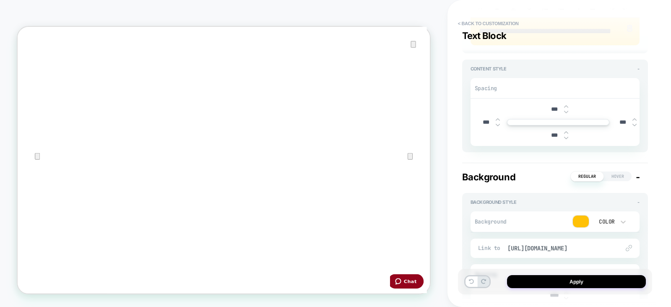
scroll to position [186, 0]
type input "***"
click at [617, 125] on input "***" at bounding box center [623, 121] width 19 height 7
type input "***"
type input "****"
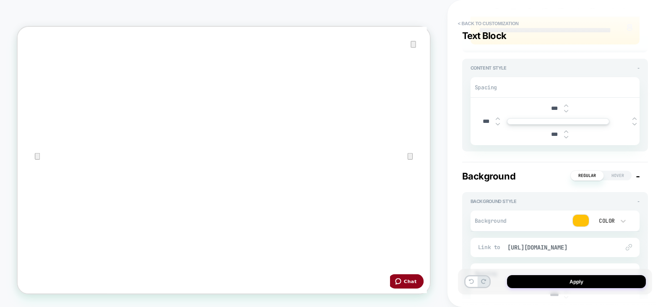
type input "***"
click at [642, 176] on div "Background Regular Hover - Background Style - Background Color Link to https://…" at bounding box center [555, 279] width 186 height 234
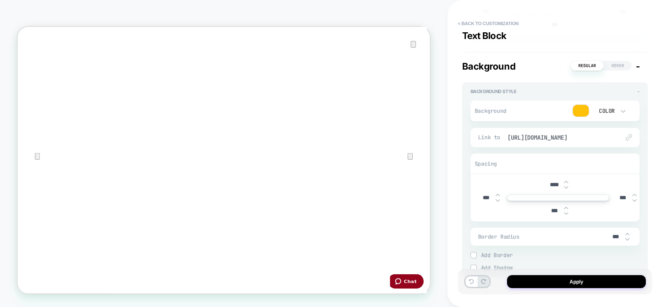
scroll to position [339, 0]
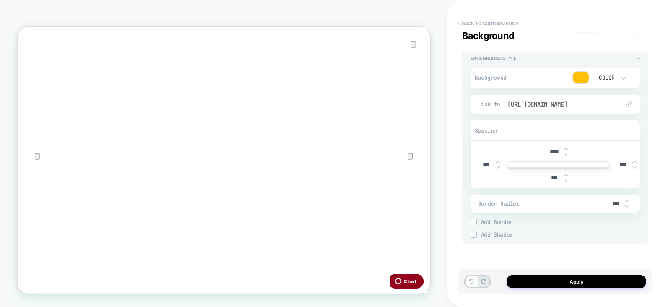
click at [618, 162] on input "***" at bounding box center [623, 164] width 19 height 7
type input "***"
type input "*****"
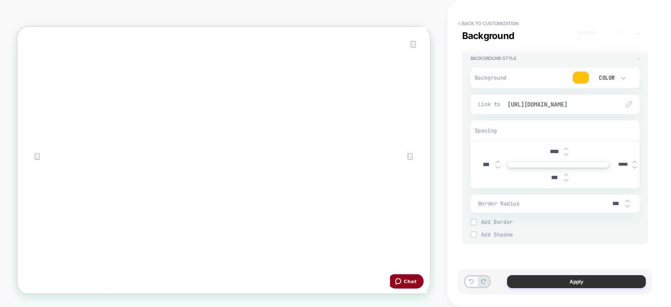
click at [577, 278] on button "Apply" at bounding box center [576, 281] width 139 height 13
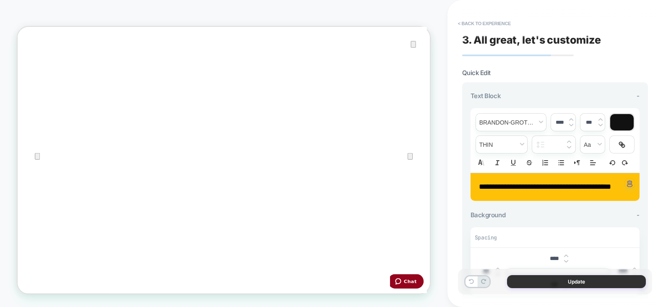
click at [576, 279] on button "Update" at bounding box center [576, 281] width 139 height 13
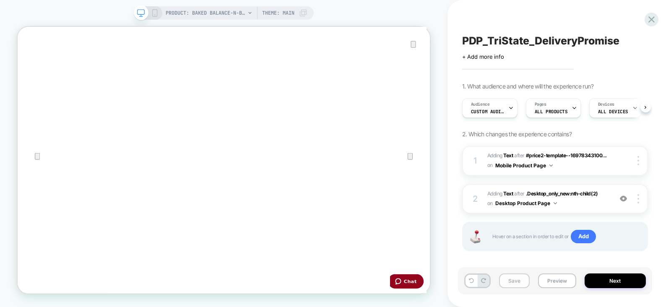
scroll to position [0, 0]
click at [513, 280] on button "Save" at bounding box center [514, 280] width 31 height 15
click at [567, 283] on button "Preview" at bounding box center [557, 280] width 38 height 15
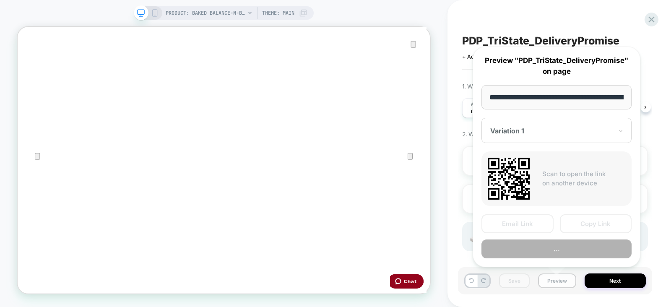
scroll to position [0, 239]
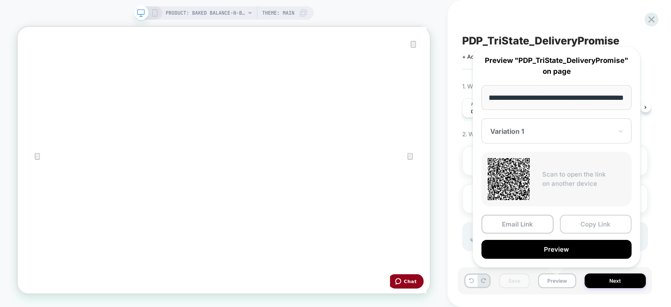
click at [608, 222] on button "Copy Link" at bounding box center [596, 224] width 72 height 19
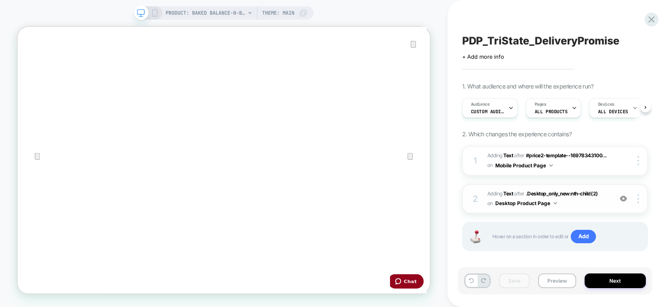
click at [598, 204] on span "#_loomi_addon_1757535981553 Adding Text AFTER .Desktop_only_new:nth-child(2) .D…" at bounding box center [547, 199] width 121 height 20
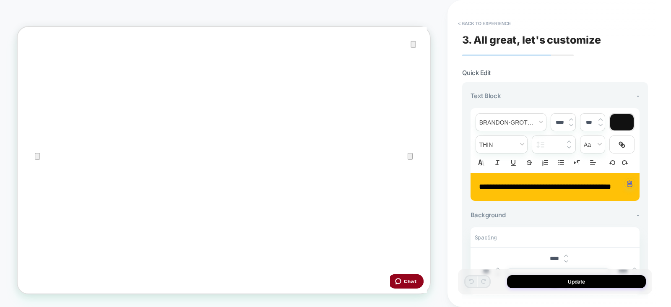
scroll to position [170, 0]
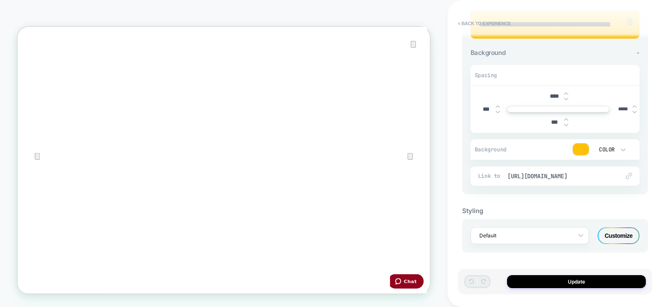
click at [617, 108] on input "*****" at bounding box center [623, 109] width 19 height 6
type input "*****"
click at [559, 284] on button "Update" at bounding box center [576, 281] width 139 height 13
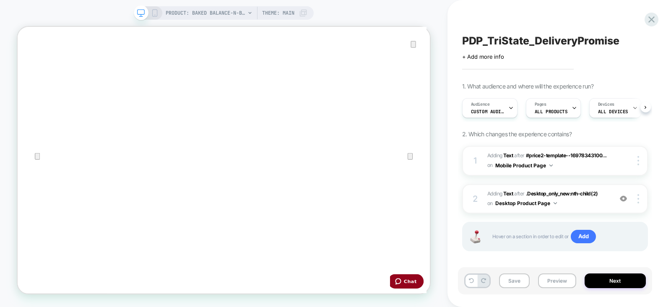
click at [516, 281] on button "Save" at bounding box center [514, 280] width 31 height 15
click at [570, 281] on button "Preview" at bounding box center [557, 280] width 38 height 15
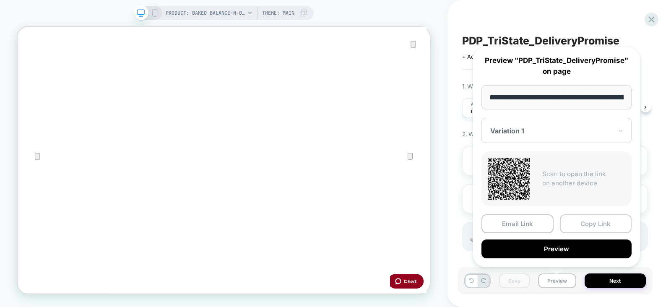
scroll to position [0, 239]
click at [600, 218] on button "Copy Link" at bounding box center [596, 224] width 72 height 19
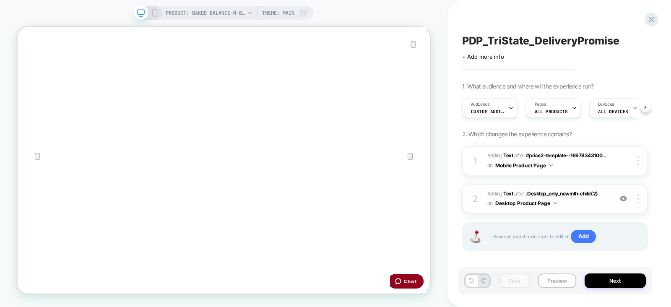
click at [604, 203] on span "#_loomi_addon_1757535981553 Adding Text AFTER .Desktop_only_new:nth-child(2) .D…" at bounding box center [547, 199] width 121 height 20
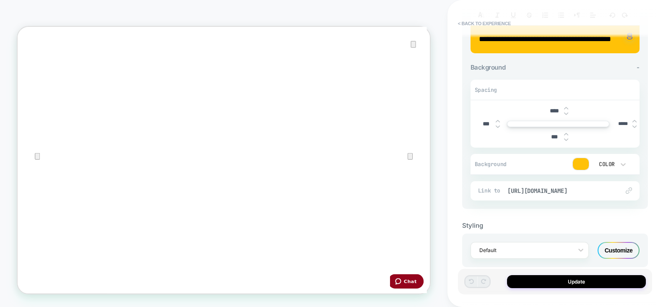
scroll to position [163, 0]
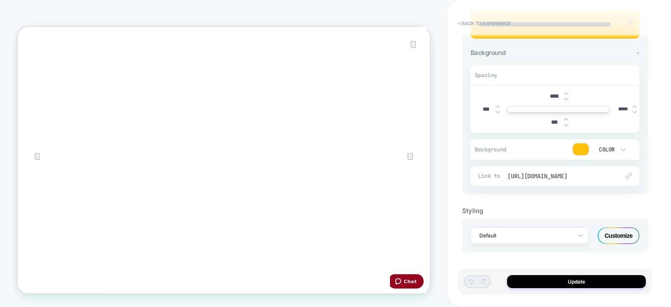
click at [621, 112] on input "*****" at bounding box center [623, 109] width 19 height 6
type input "*****"
click at [535, 281] on button "Update" at bounding box center [576, 281] width 139 height 13
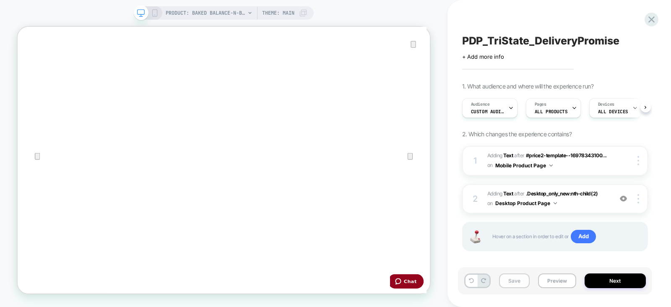
scroll to position [0, 0]
click at [514, 281] on button "Save" at bounding box center [514, 280] width 31 height 15
click at [554, 280] on button "Preview" at bounding box center [557, 280] width 38 height 15
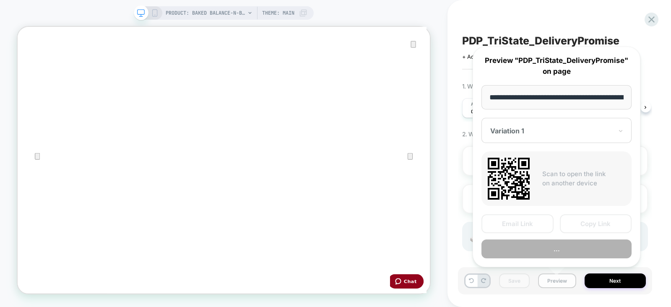
scroll to position [0, 239]
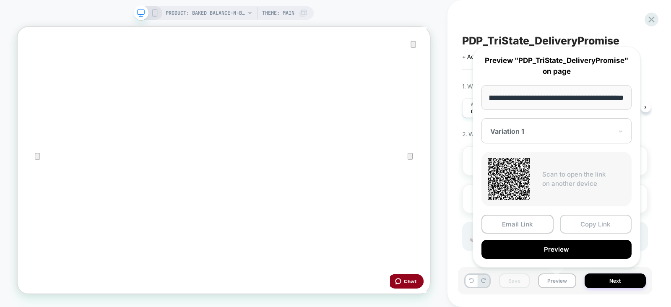
click at [592, 221] on button "Copy Link" at bounding box center [596, 224] width 72 height 19
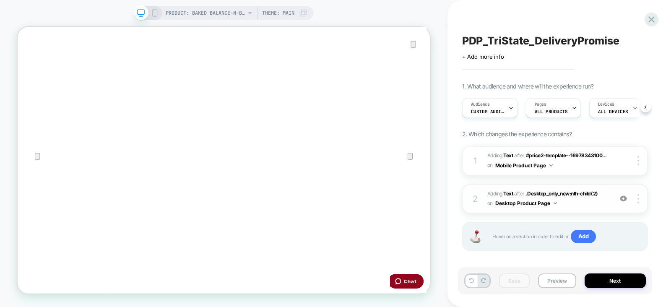
click at [612, 200] on div "2 #_loomi_addon_1757535981553 Adding Text AFTER .Desktop_only_new:nth-child(2) …" at bounding box center [555, 199] width 186 height 30
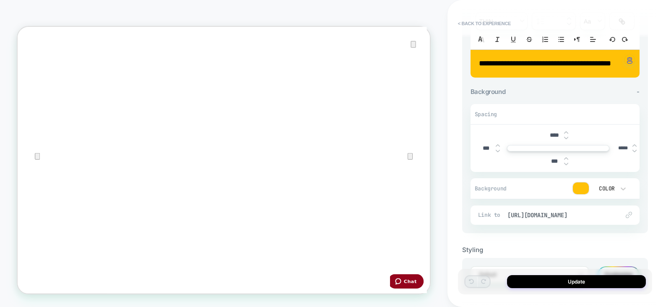
scroll to position [124, 0]
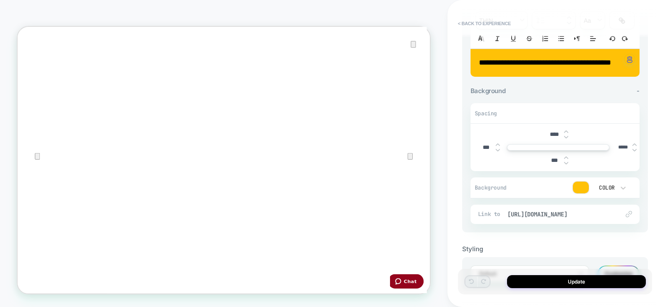
click at [622, 151] on input "*****" at bounding box center [623, 147] width 19 height 6
type input "*****"
click at [560, 283] on button "Update" at bounding box center [576, 281] width 139 height 13
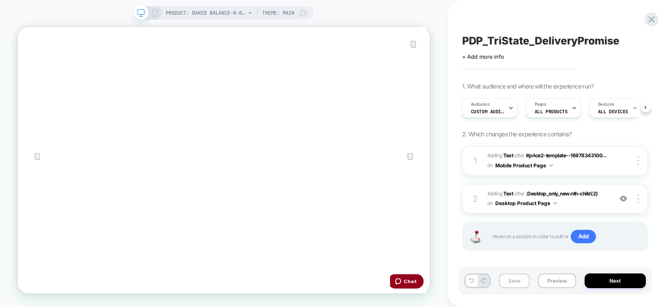
click at [514, 284] on button "Save" at bounding box center [514, 280] width 31 height 15
click at [561, 281] on button "Preview" at bounding box center [557, 280] width 38 height 15
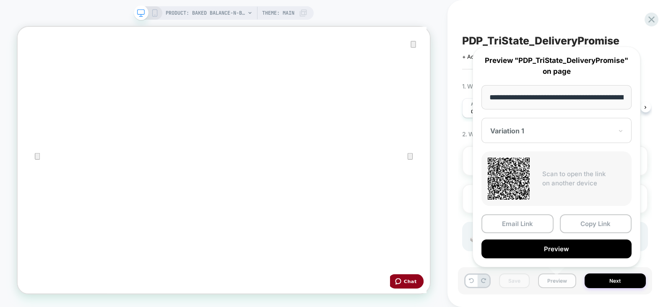
scroll to position [0, 239]
click at [607, 221] on button "Copy Link" at bounding box center [596, 224] width 72 height 19
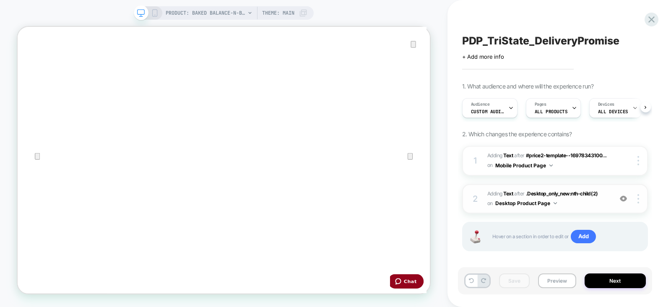
click at [606, 203] on span "#_loomi_addon_1757535981553 Adding Text AFTER .Desktop_only_new:nth-child(2) .D…" at bounding box center [547, 199] width 121 height 20
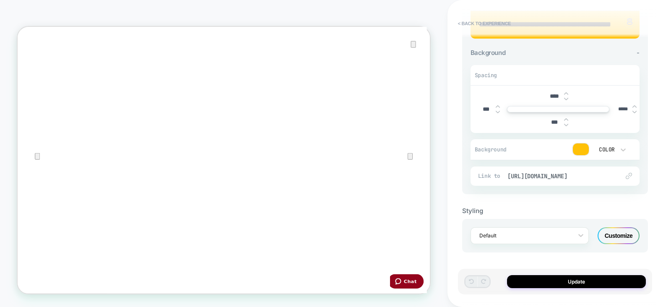
scroll to position [104, 0]
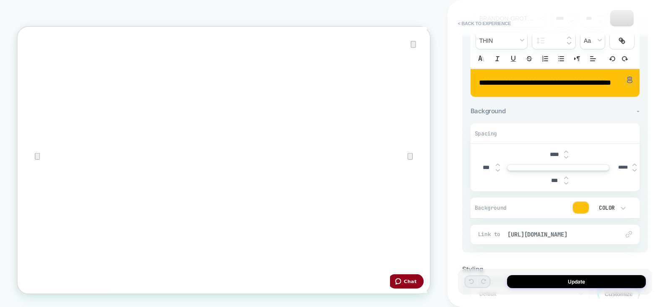
click at [620, 171] on input "*****" at bounding box center [623, 167] width 19 height 6
type input "*****"
click at [560, 278] on button "Update" at bounding box center [576, 281] width 139 height 13
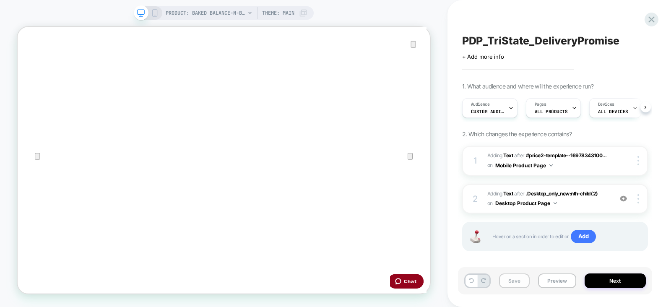
scroll to position [0, 0]
click at [514, 281] on button "Save" at bounding box center [514, 280] width 31 height 15
